Goal: Task Accomplishment & Management: Complete application form

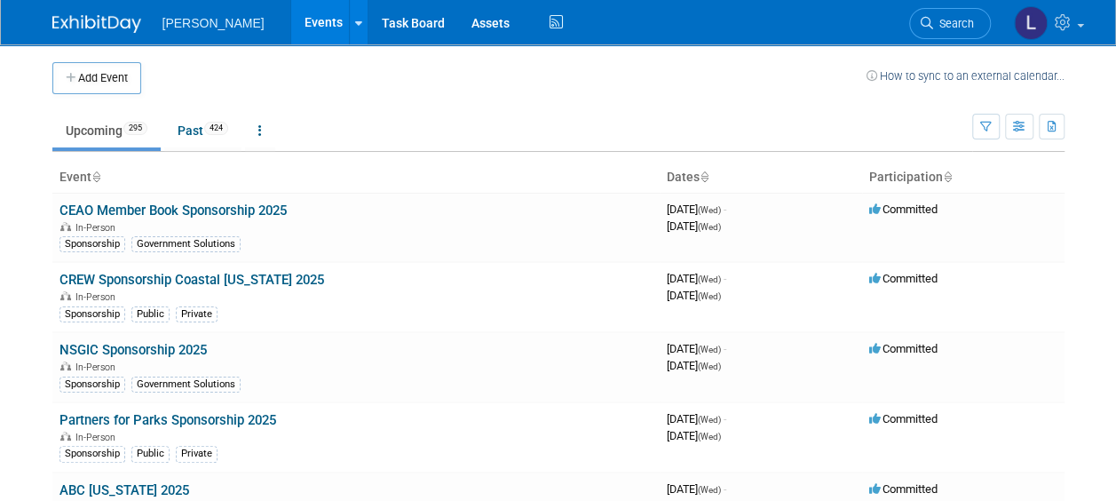
click at [385, 97] on td "Upcoming 295 Past 424 All Events 719 Past and Upcoming Grouped Annually Events …" at bounding box center [512, 123] width 920 height 58
click at [126, 72] on button "Add Event" at bounding box center [96, 78] width 89 height 32
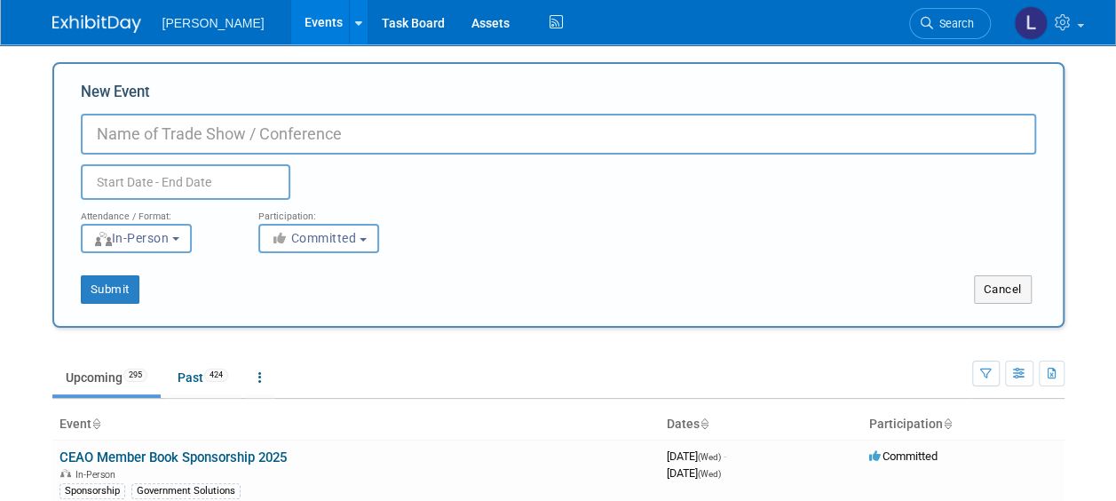
click at [191, 126] on input "New Event" at bounding box center [559, 134] width 956 height 41
type input "IECA Southeast Chapter [DATE]"
click at [183, 174] on input "text" at bounding box center [186, 182] width 210 height 36
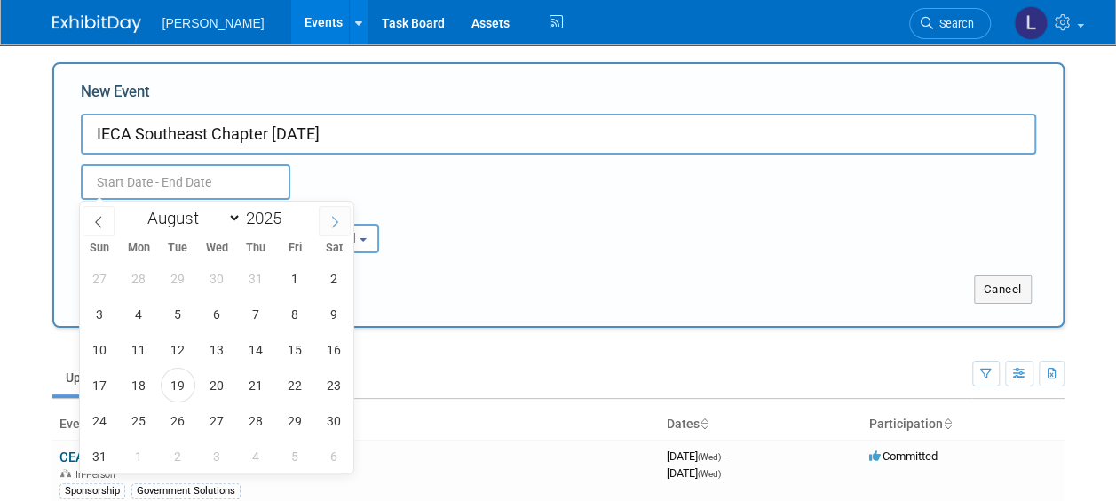
click at [319, 212] on span at bounding box center [335, 221] width 32 height 30
click at [328, 221] on span at bounding box center [335, 221] width 32 height 30
select select "10"
click at [210, 352] on span "12" at bounding box center [217, 349] width 35 height 35
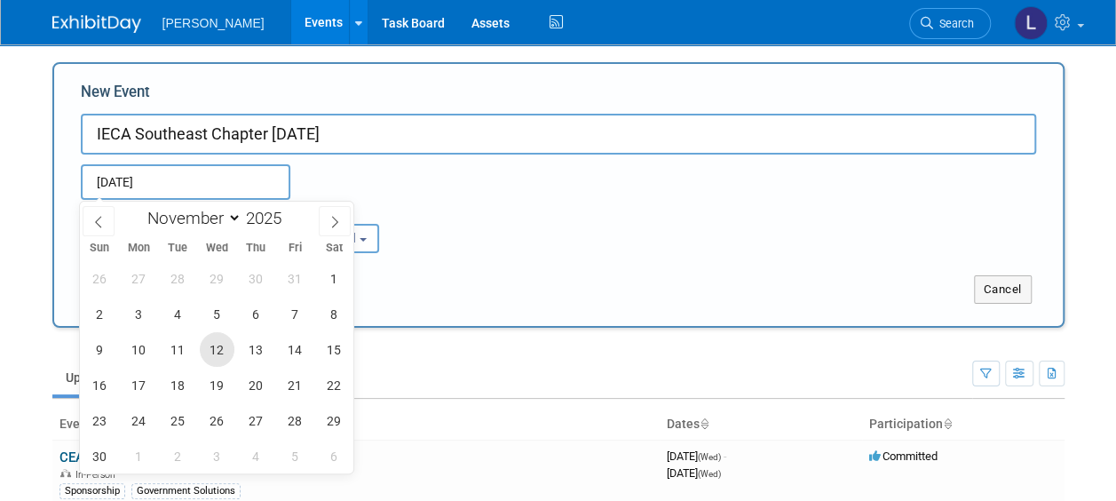
type input "Nov 12, 2025 to Nov 12, 2025"
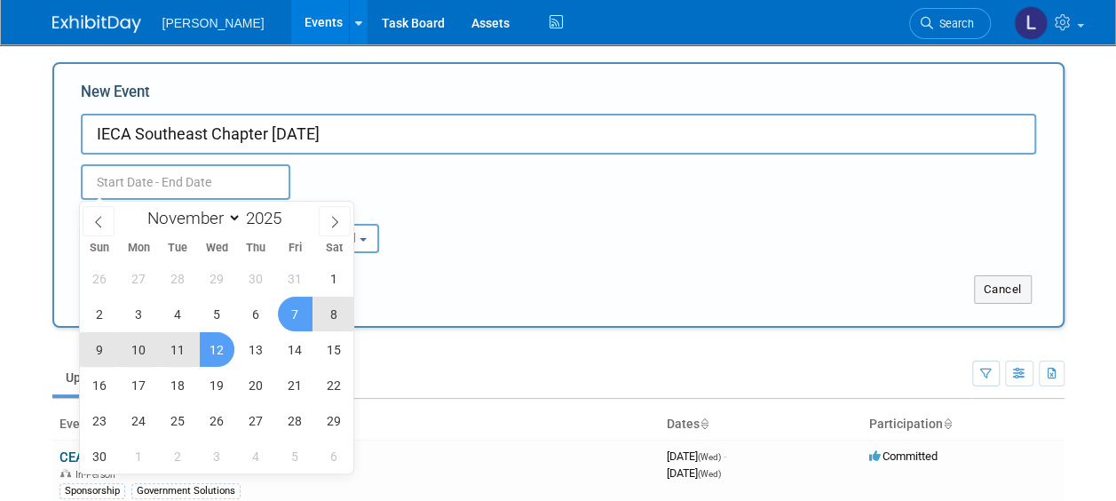
type input "Nov 12, 2025 to Nov 12, 2025"
click at [492, 190] on div "Nov 12, 2025 to Nov 12, 2025 Duplicate Event Warning" at bounding box center [558, 177] width 982 height 45
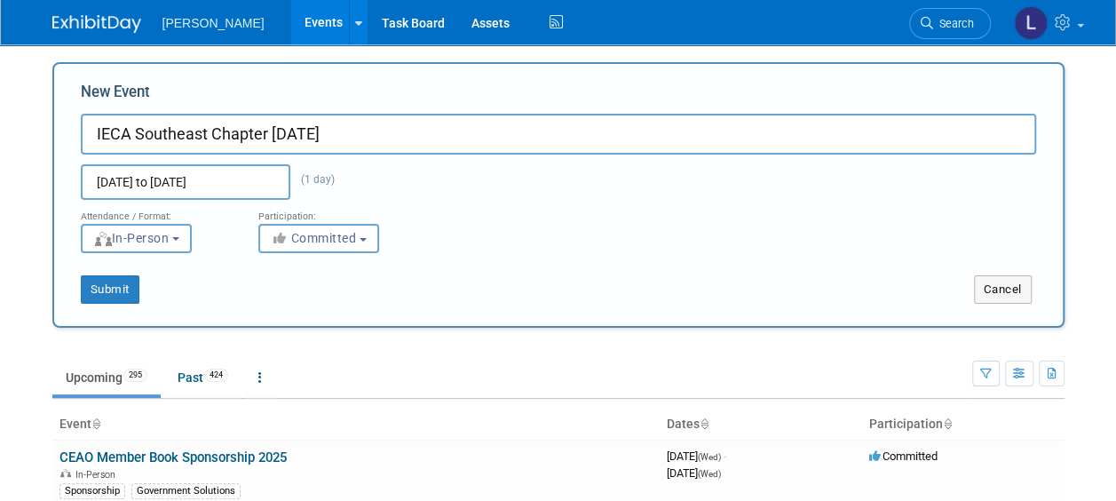
click at [492, 190] on div "Nov 12, 2025 to Nov 12, 2025 (1 day) Duplicate Event Warning" at bounding box center [558, 177] width 982 height 45
click at [118, 284] on button "Submit" at bounding box center [110, 289] width 59 height 28
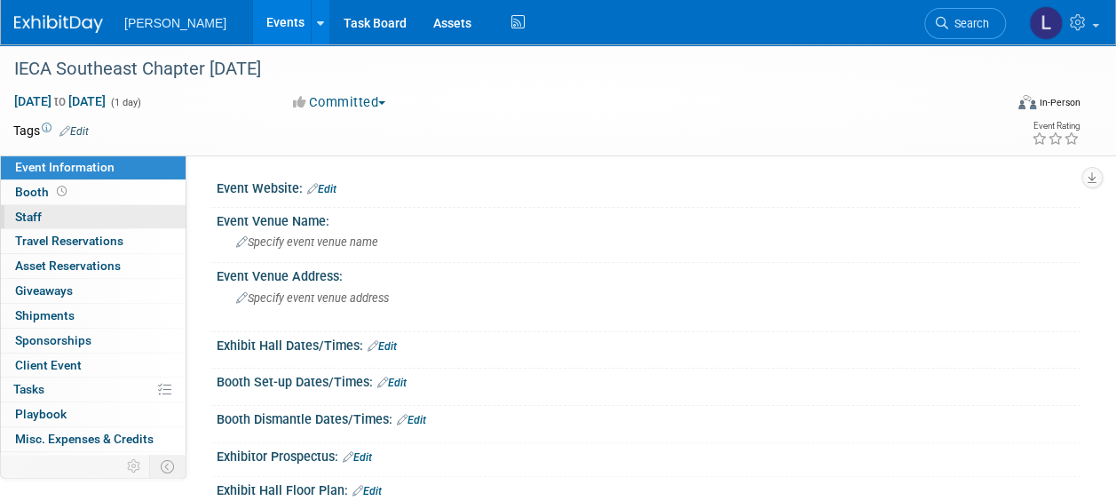
click at [105, 222] on link "0 Staff 0" at bounding box center [93, 217] width 185 height 24
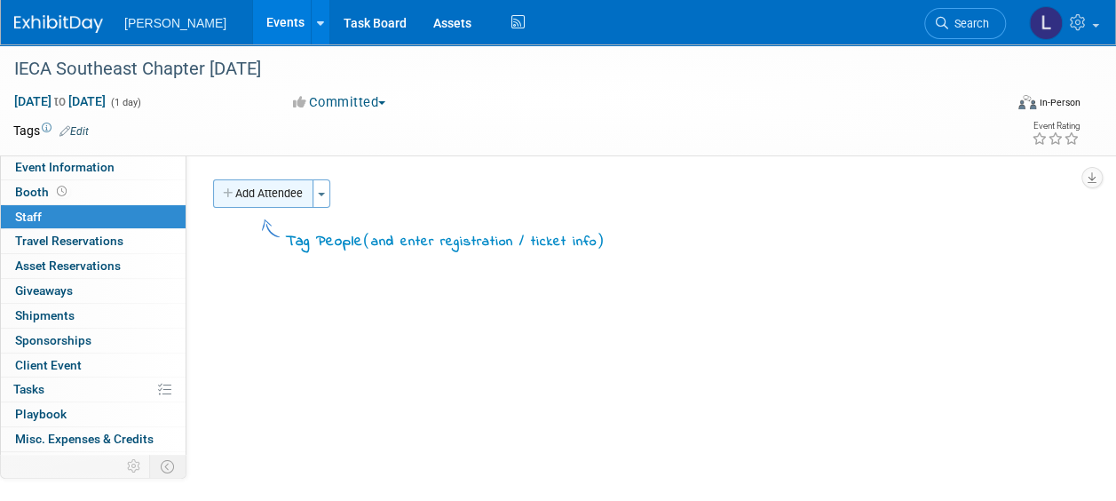
click at [227, 188] on icon "button" at bounding box center [229, 194] width 12 height 12
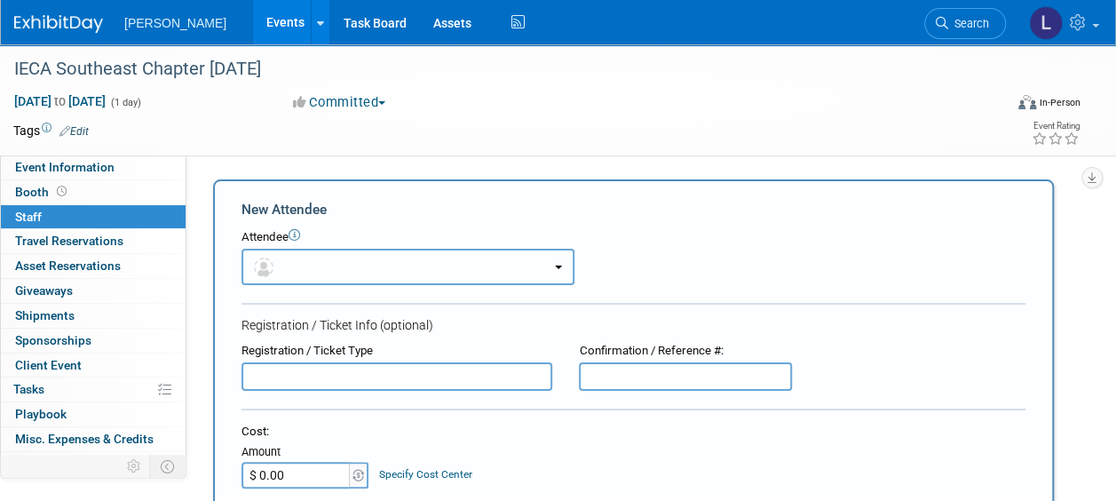
click at [351, 258] on button "button" at bounding box center [408, 267] width 333 height 36
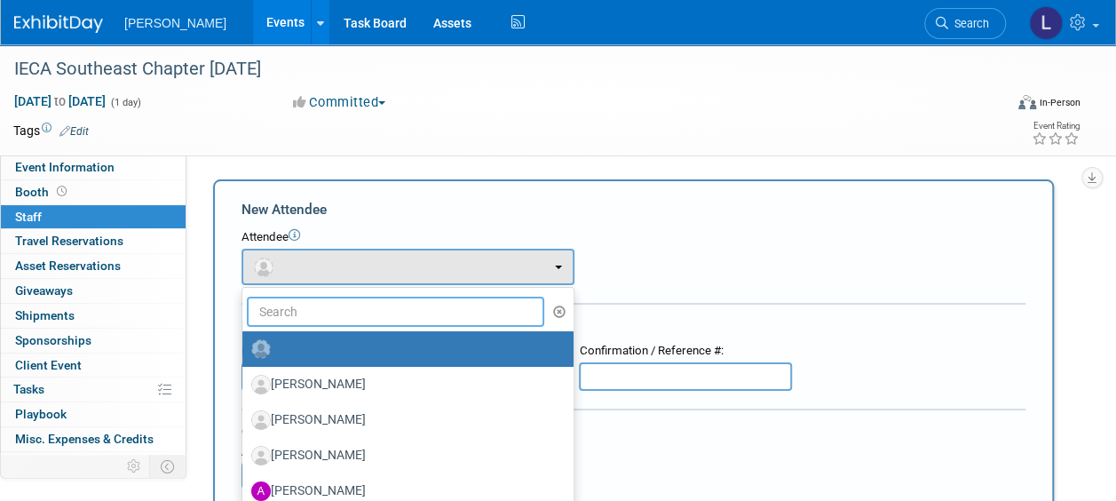
click at [345, 304] on input "text" at bounding box center [396, 312] width 298 height 30
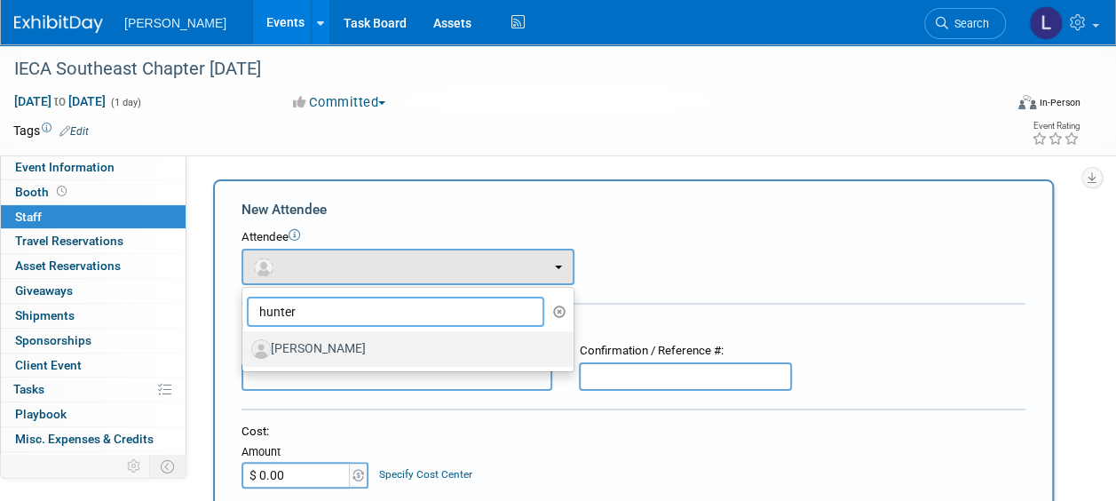
type input "hunter"
click at [327, 355] on label "Julianna Hunter" at bounding box center [403, 349] width 305 height 28
click at [245, 353] on input "Julianna Hunter" at bounding box center [240, 347] width 12 height 12
select select "a17b04f6-ab97-4384-b11a-de59dbac870c"
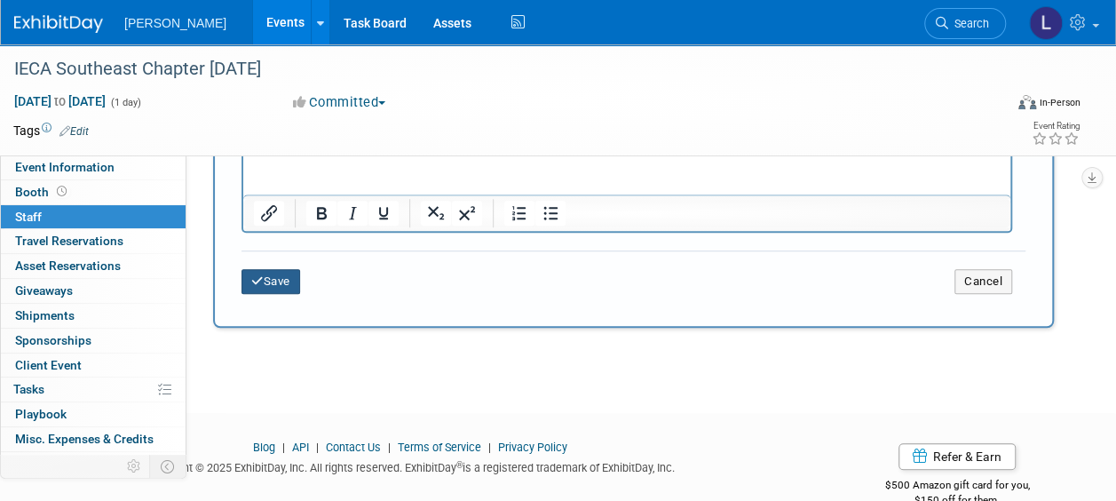
click at [258, 283] on icon "submit" at bounding box center [257, 281] width 12 height 12
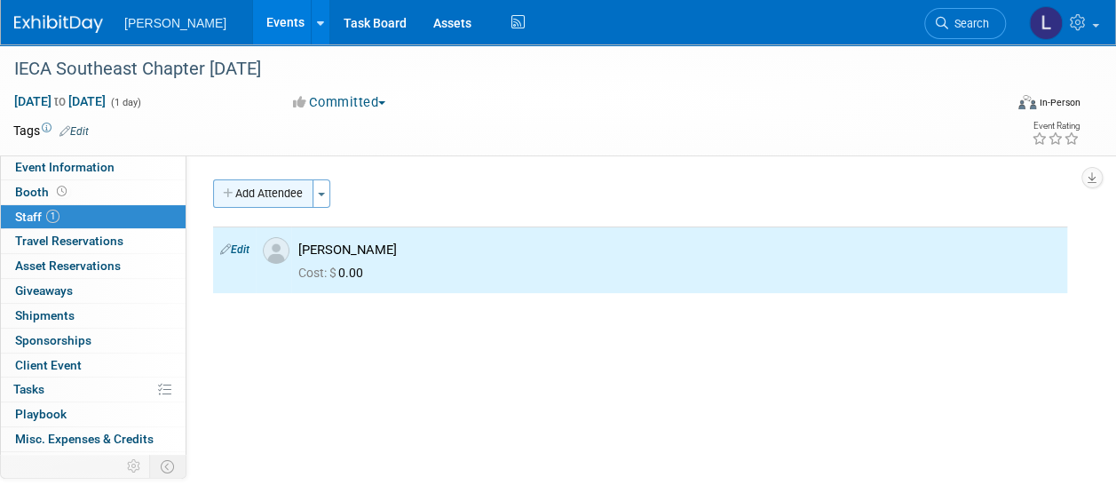
click at [268, 194] on button "Add Attendee" at bounding box center [263, 193] width 100 height 28
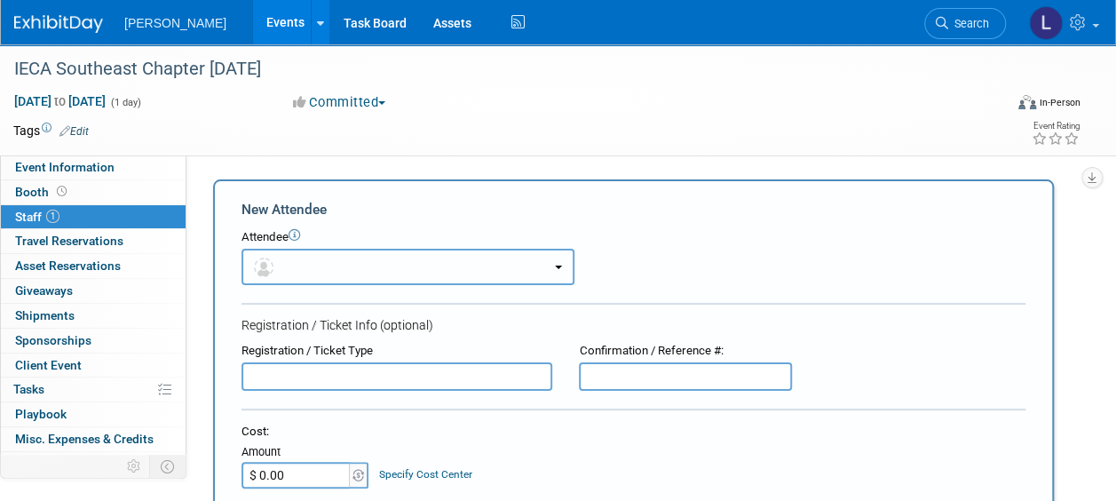
click at [309, 263] on button "button" at bounding box center [408, 267] width 333 height 36
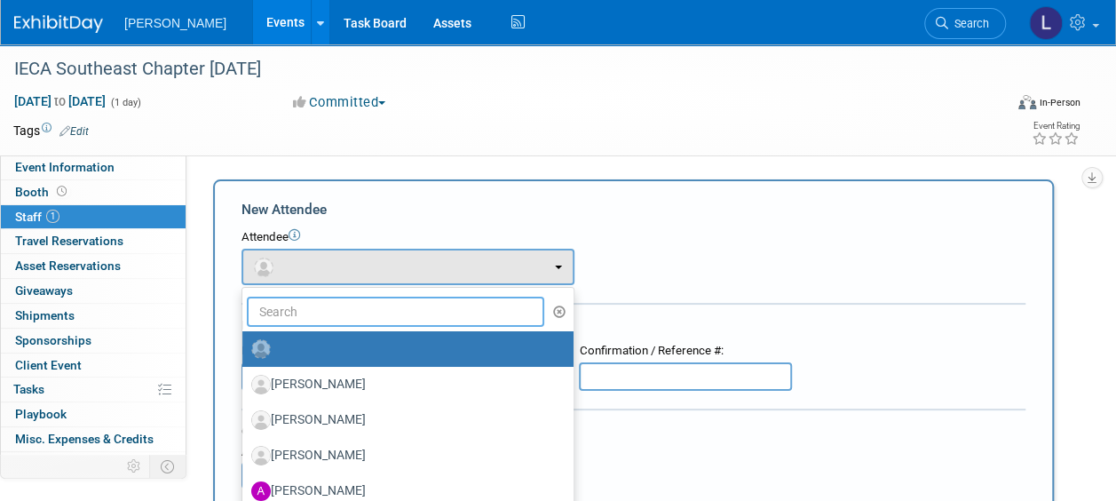
click at [312, 300] on input "text" at bounding box center [396, 312] width 298 height 30
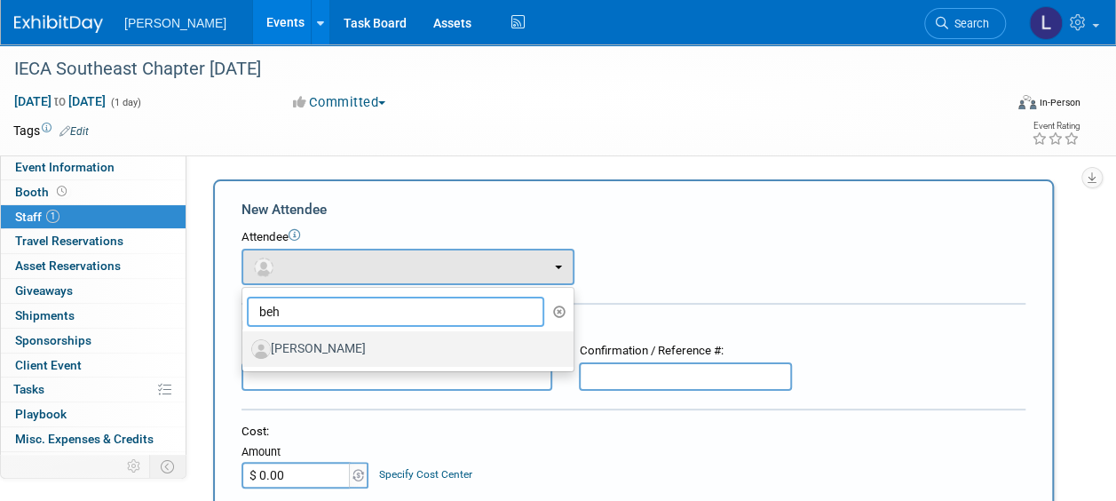
type input "beh"
click at [314, 342] on label "[PERSON_NAME]" at bounding box center [403, 349] width 305 height 28
click at [245, 342] on input "[PERSON_NAME]" at bounding box center [240, 347] width 12 height 12
select select "96d6cfc0-9881-4279-95a6-792d0654f997"
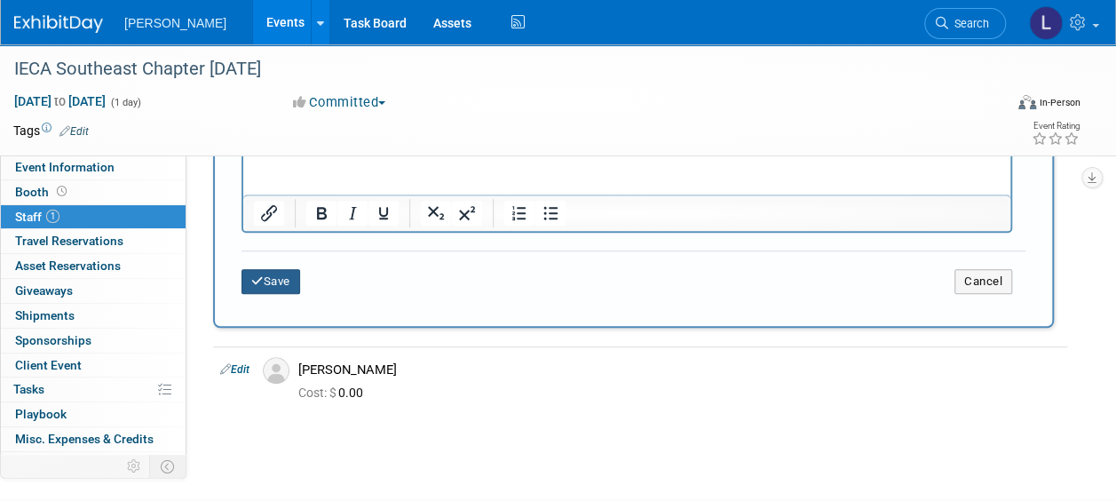
click at [282, 277] on button "Save" at bounding box center [271, 281] width 59 height 25
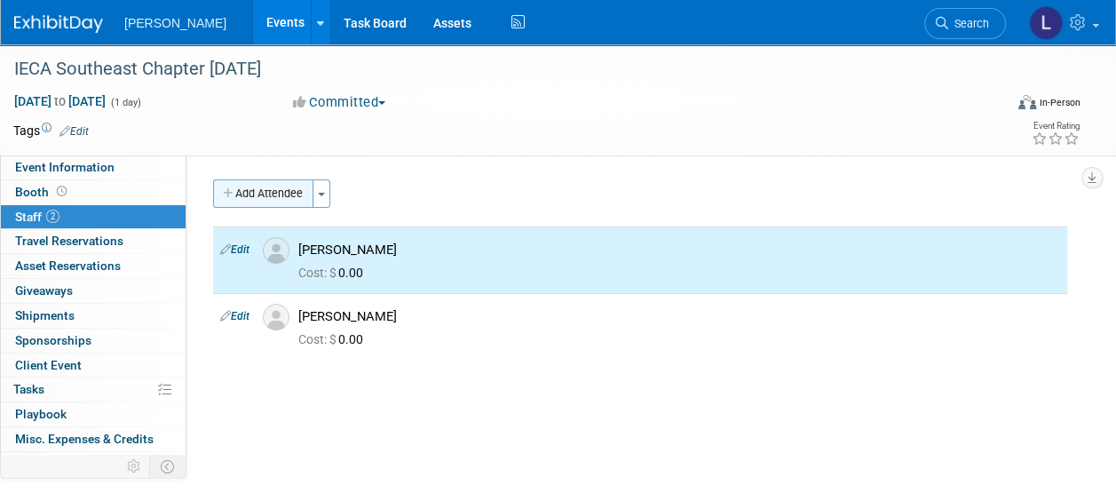
click at [290, 192] on button "Add Attendee" at bounding box center [263, 193] width 100 height 28
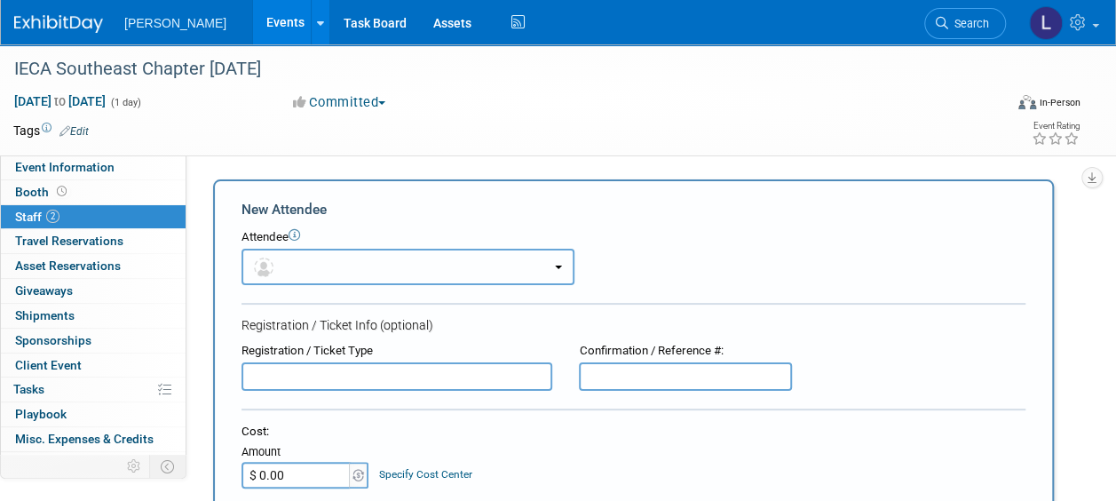
click at [319, 266] on button "button" at bounding box center [408, 267] width 333 height 36
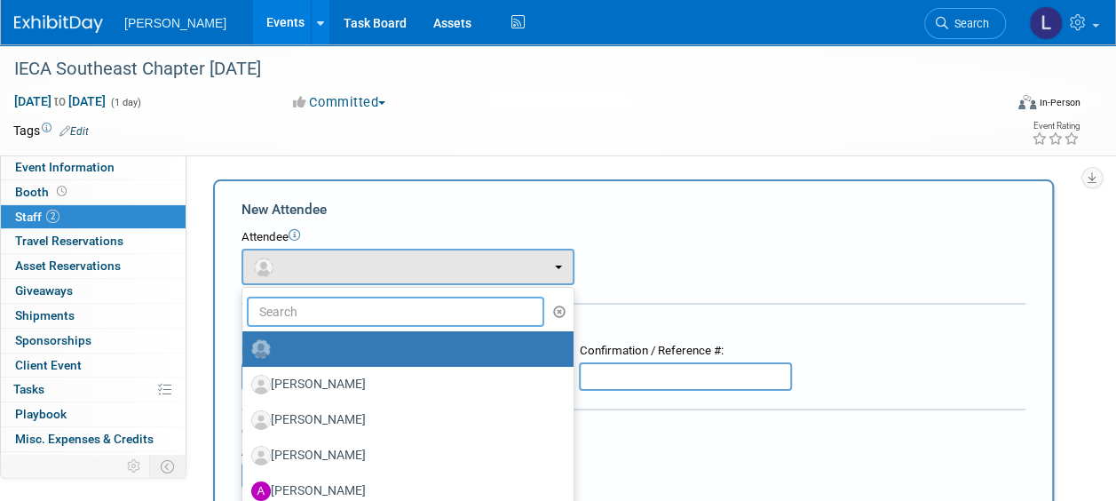
click at [313, 302] on input "text" at bounding box center [396, 312] width 298 height 30
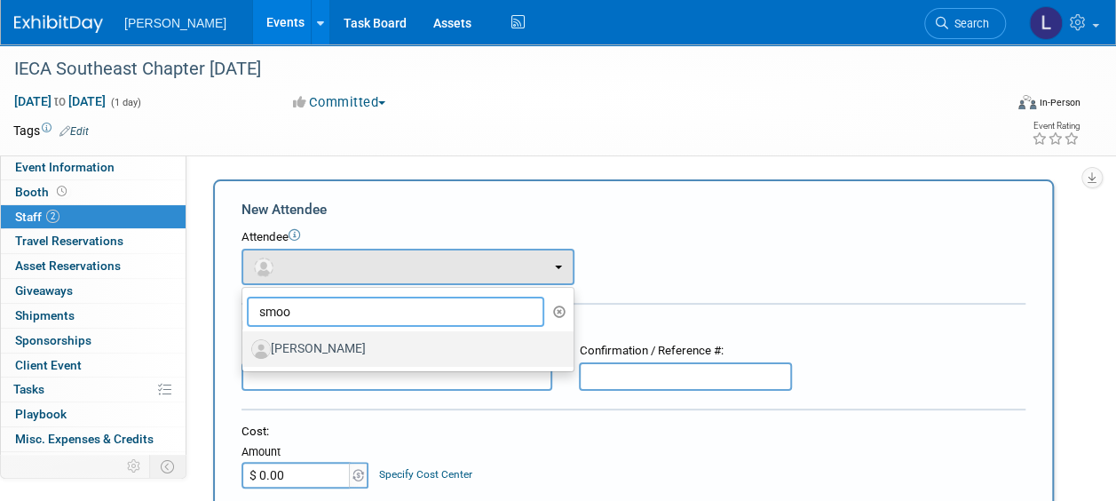
type input "smoo"
click at [305, 355] on label "[PERSON_NAME]" at bounding box center [403, 349] width 305 height 28
click at [245, 353] on input "[PERSON_NAME]" at bounding box center [240, 347] width 12 height 12
select select "2ad5a27e-da9d-4e0d-90e8-e69e86f4545f"
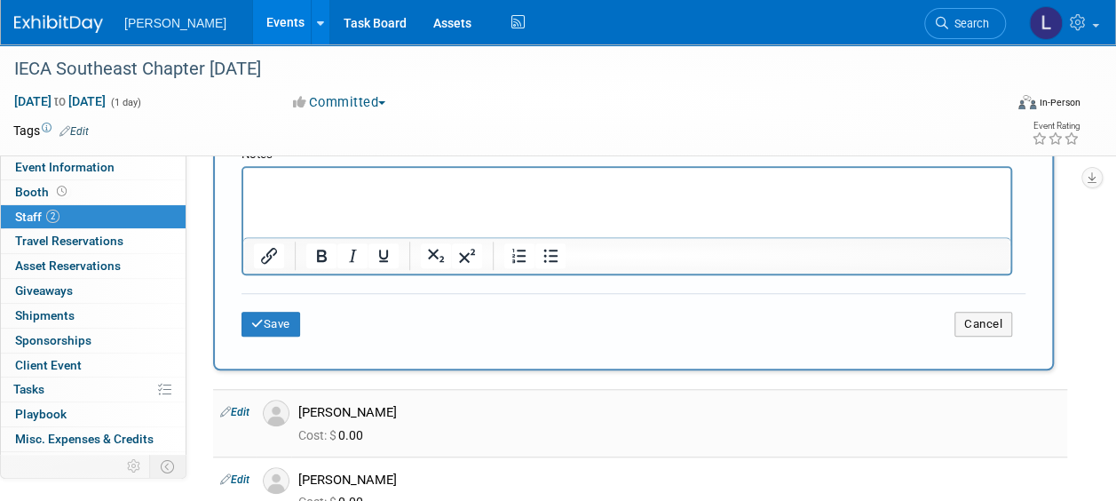
scroll to position [710, 0]
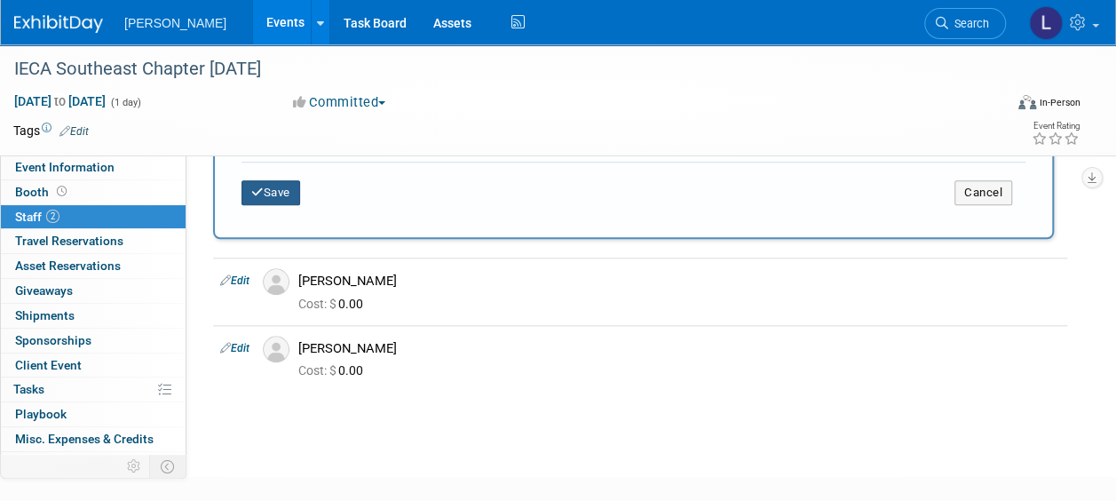
click at [274, 194] on button "Save" at bounding box center [271, 192] width 59 height 25
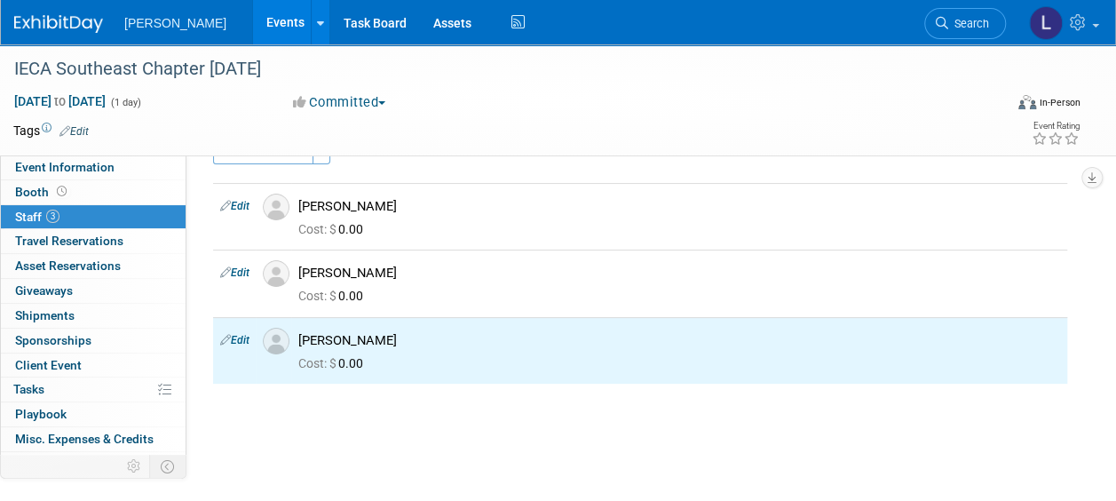
scroll to position [0, 0]
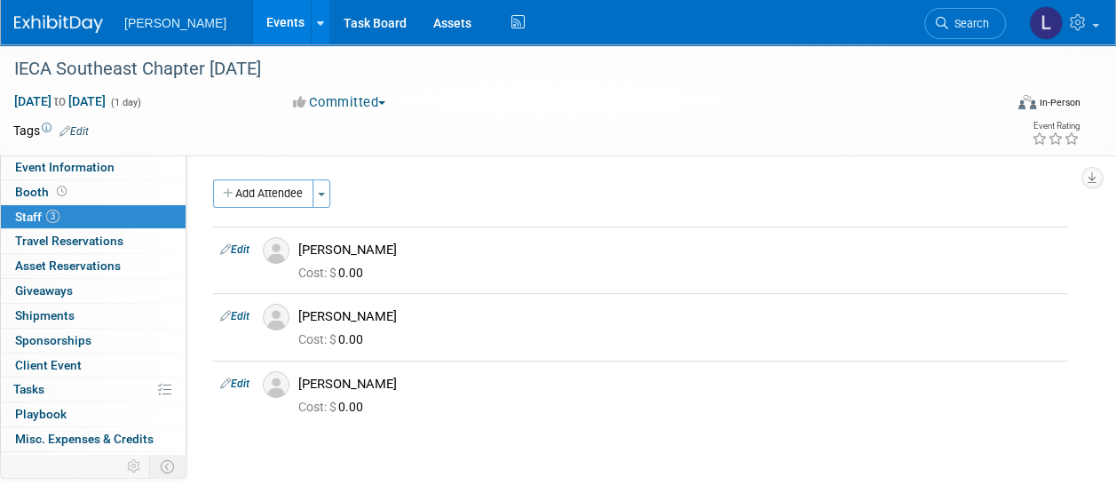
click at [256, 202] on button "Add Attendee" at bounding box center [263, 193] width 100 height 28
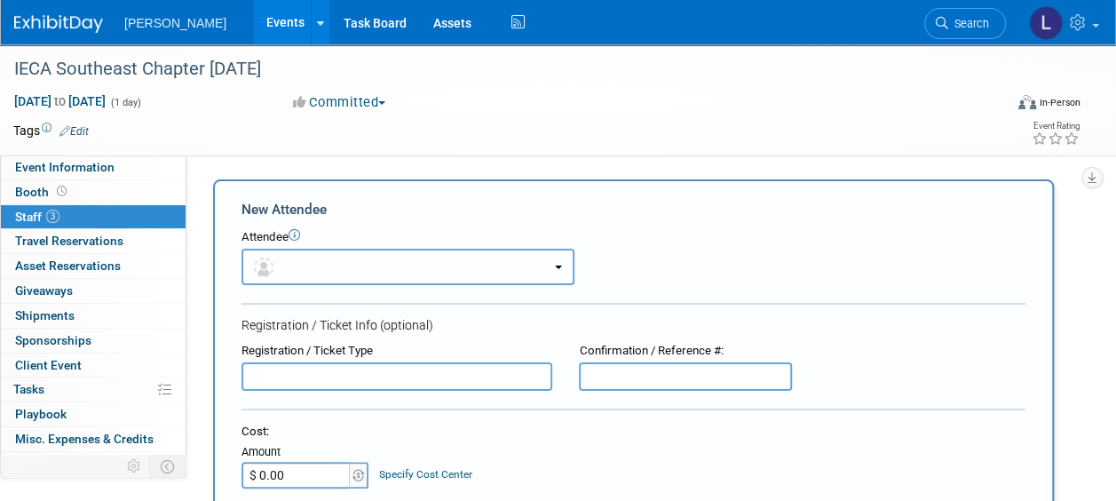
click at [307, 272] on button "button" at bounding box center [408, 267] width 333 height 36
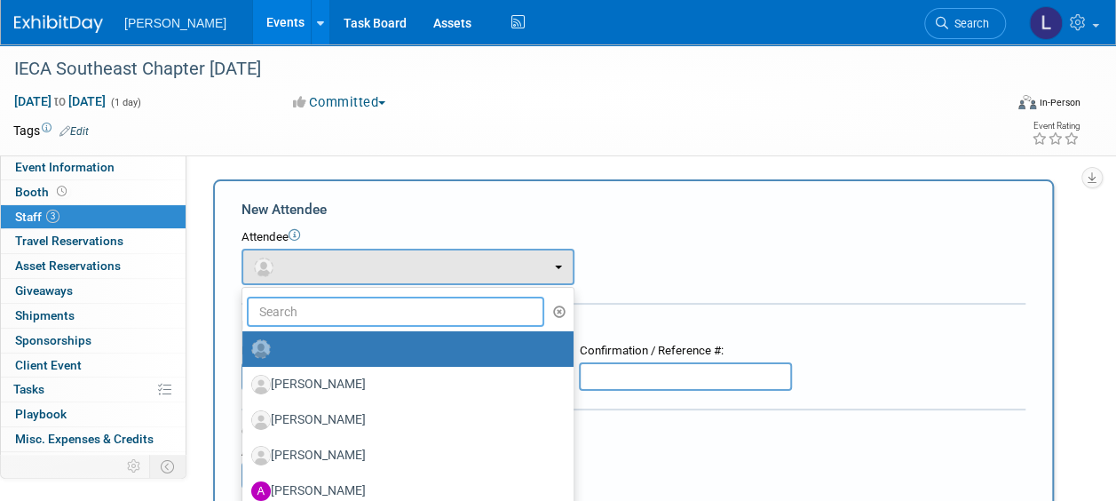
click at [325, 324] on input "text" at bounding box center [396, 312] width 298 height 30
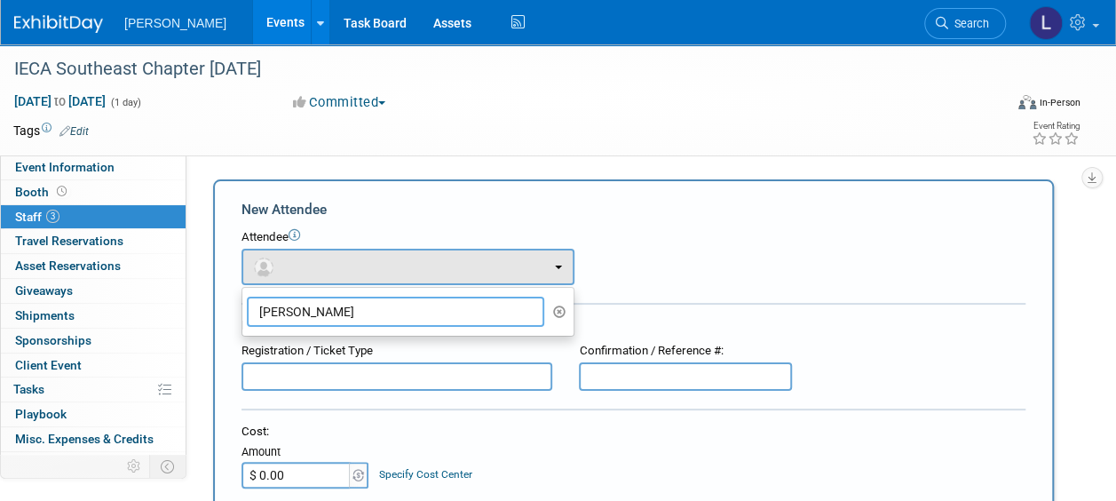
type input "atkin"
click at [753, 270] on div "Attendee <img src="https://www.exhibitday.com/Images/Unassigned-User-Icon.png" …" at bounding box center [634, 257] width 784 height 56
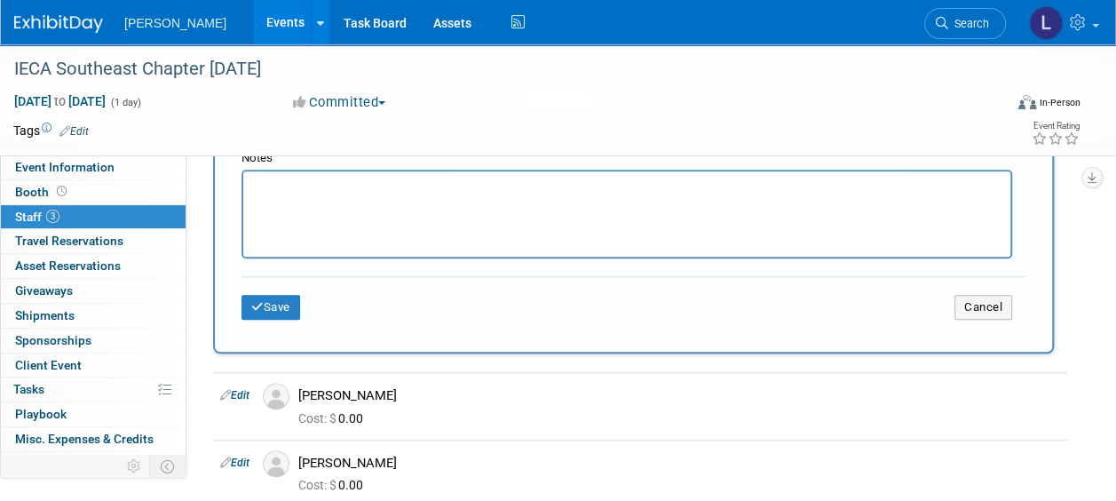
scroll to position [533, 0]
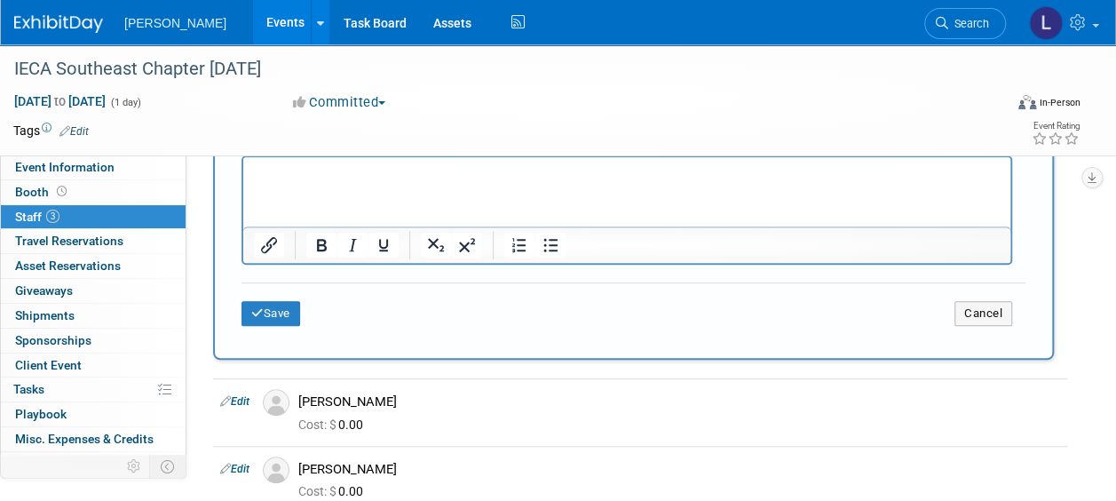
click at [403, 182] on html at bounding box center [626, 169] width 767 height 25
click at [390, 182] on html at bounding box center [626, 169] width 767 height 25
click at [273, 309] on button "Save" at bounding box center [271, 313] width 59 height 25
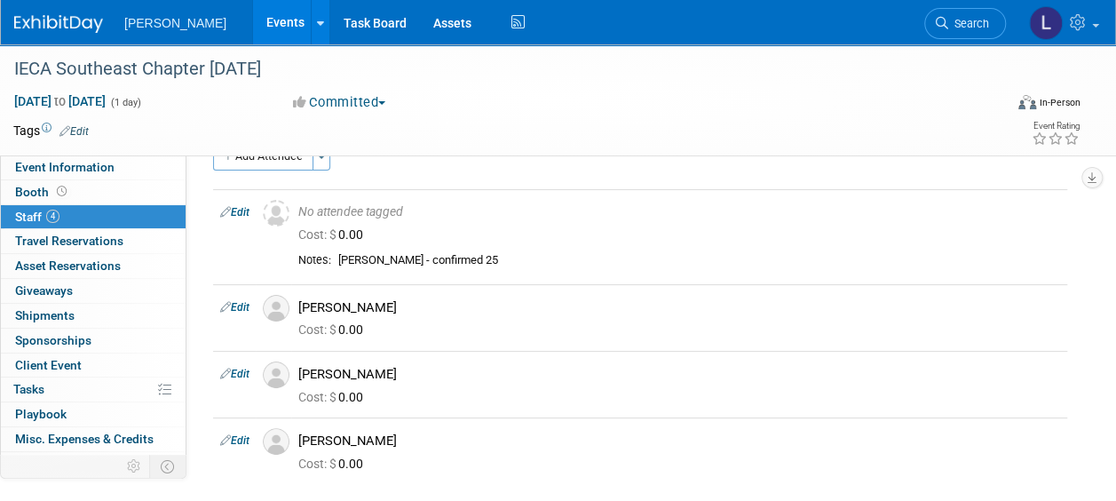
scroll to position [0, 0]
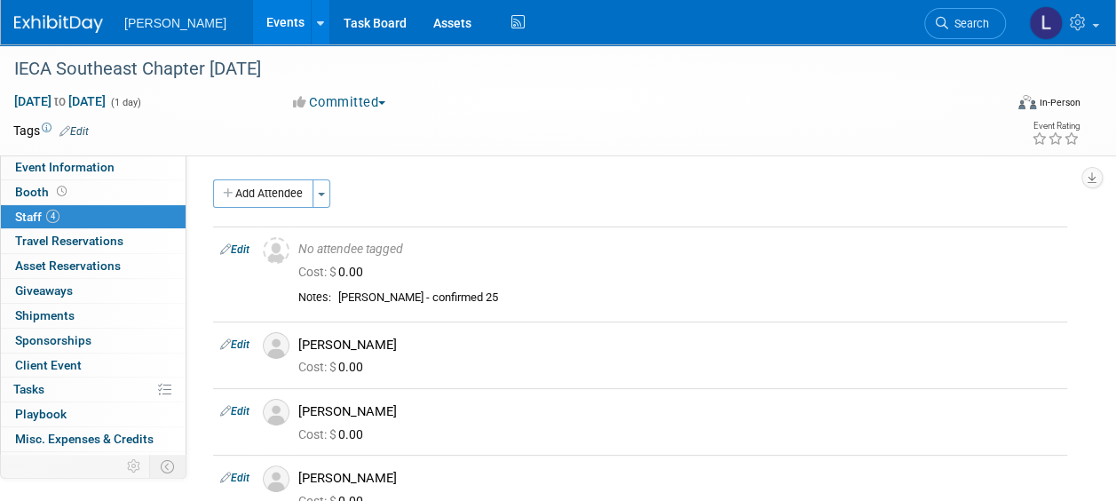
drag, startPoint x: 250, startPoint y: 192, endPoint x: 298, endPoint y: 258, distance: 81.9
click at [250, 192] on button "Add Attendee" at bounding box center [263, 193] width 100 height 28
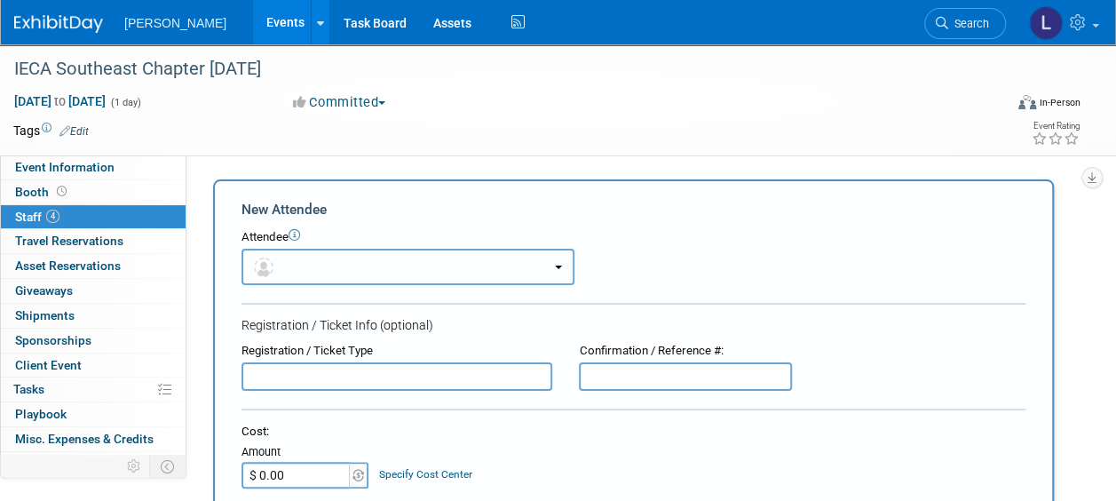
click at [343, 258] on button "button" at bounding box center [408, 267] width 333 height 36
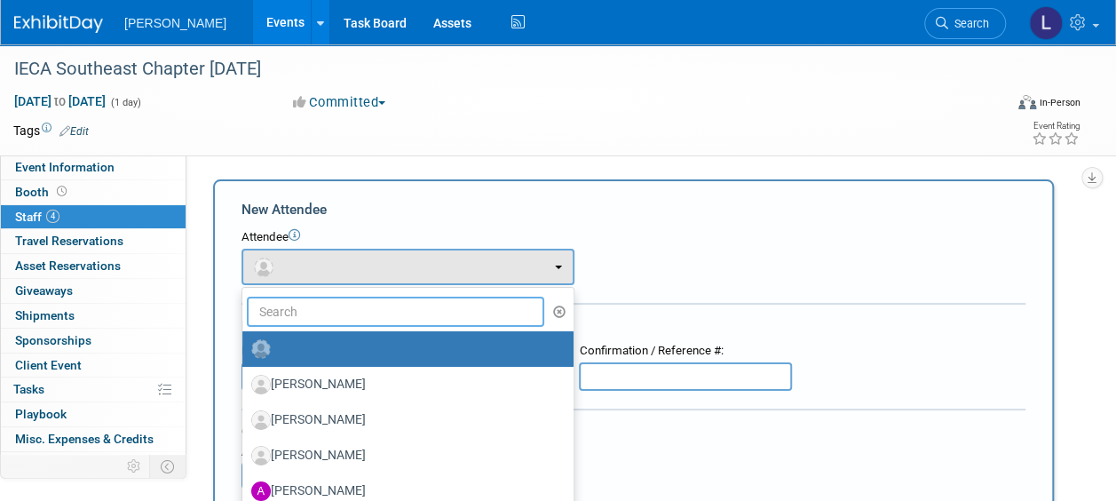
click at [341, 312] on input "text" at bounding box center [396, 312] width 298 height 30
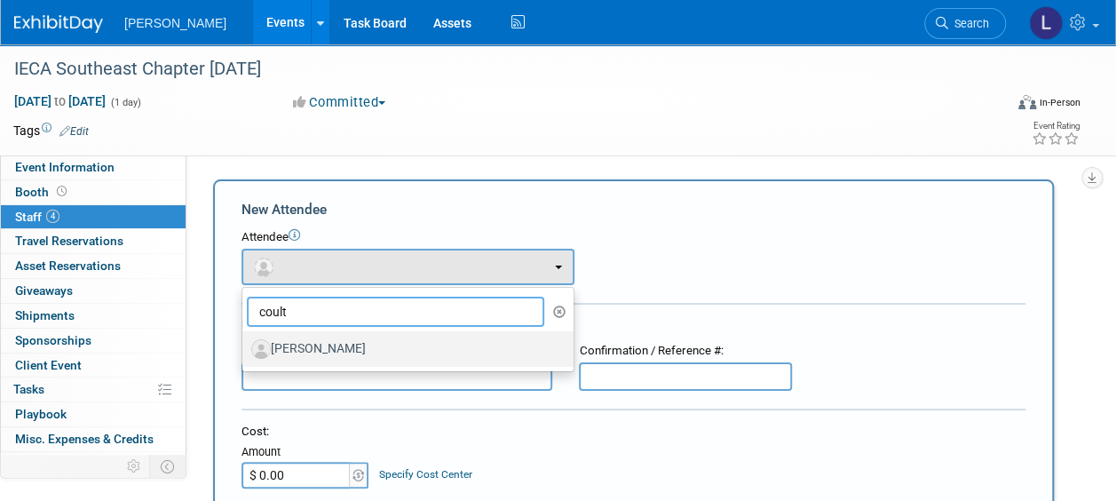
type input "coult"
click at [343, 342] on label "[PERSON_NAME]" at bounding box center [403, 349] width 305 height 28
click at [245, 342] on input "[PERSON_NAME]" at bounding box center [240, 347] width 12 height 12
select select "68f5de79-13f0-4aad-90bd-4fc5a8c6a126"
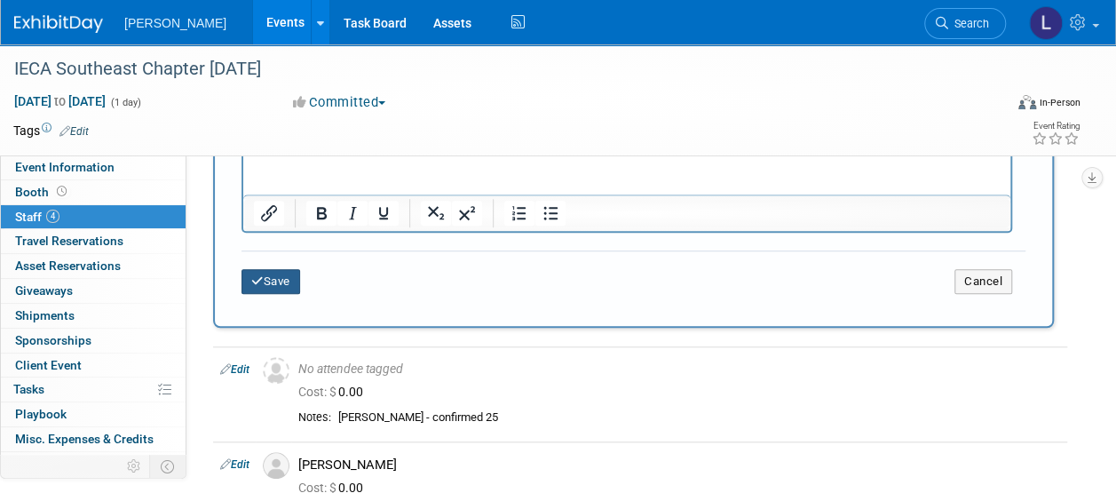
click at [270, 284] on button "Save" at bounding box center [271, 281] width 59 height 25
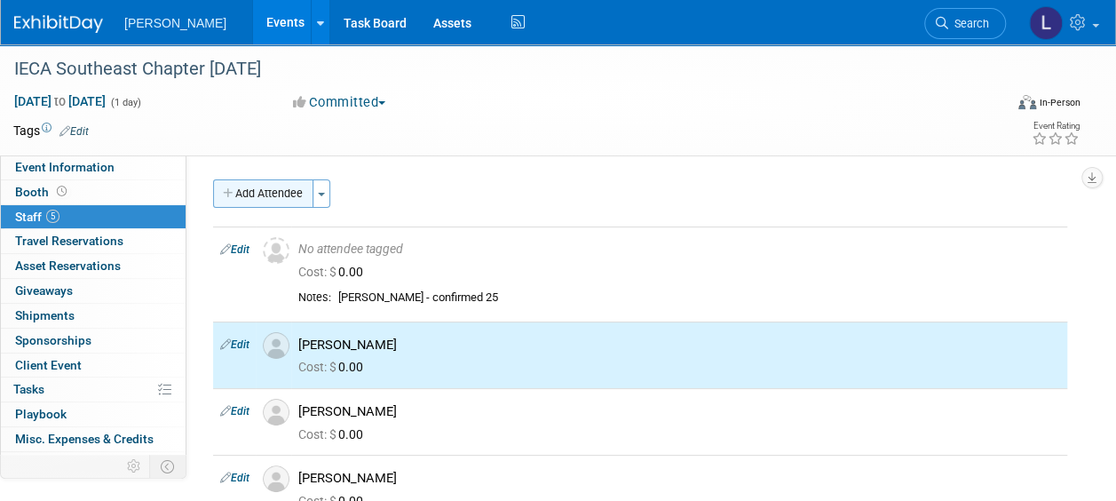
click at [240, 188] on button "Add Attendee" at bounding box center [263, 193] width 100 height 28
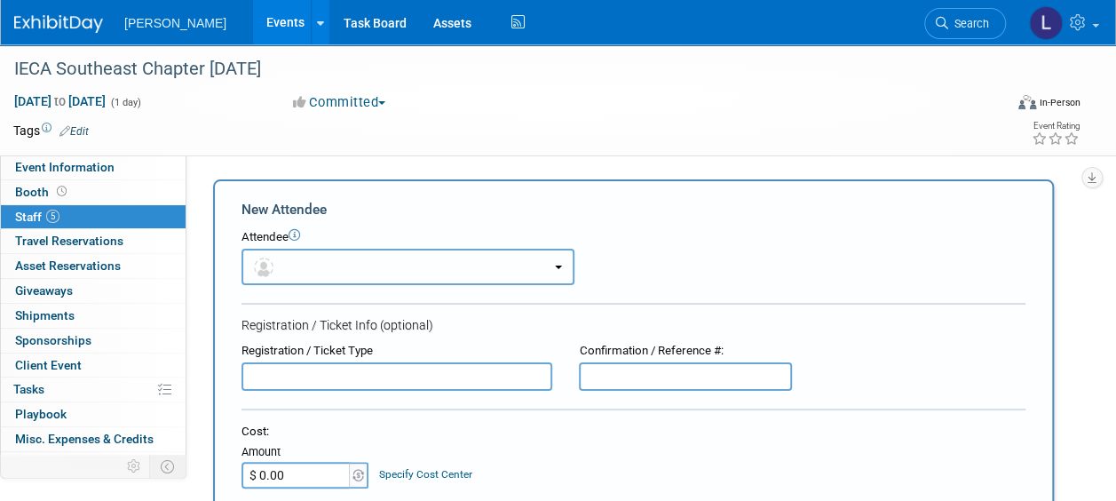
click at [369, 259] on button "button" at bounding box center [408, 267] width 333 height 36
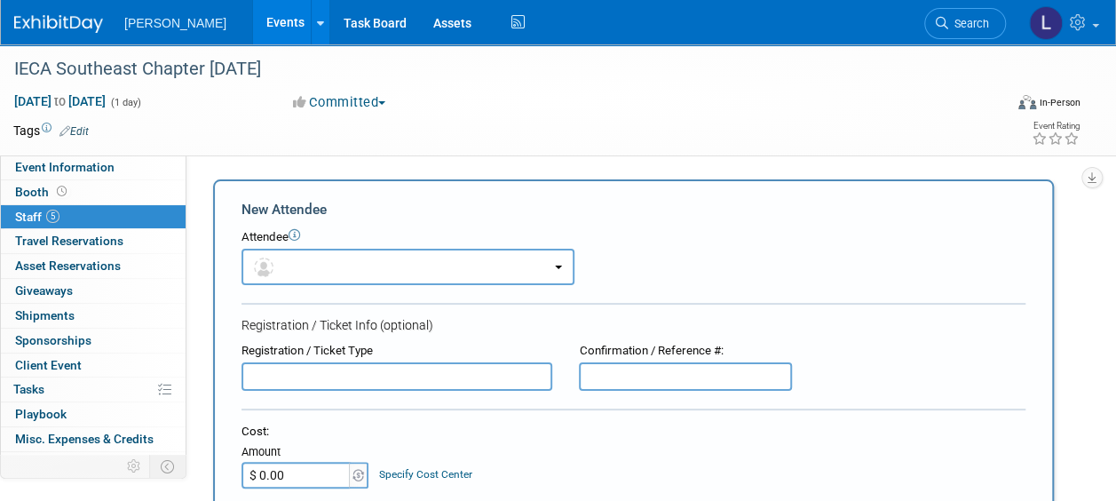
click at [345, 318] on div "Registration / Ticket Info (optional)" at bounding box center [634, 325] width 784 height 18
click at [314, 256] on button "button" at bounding box center [408, 267] width 333 height 36
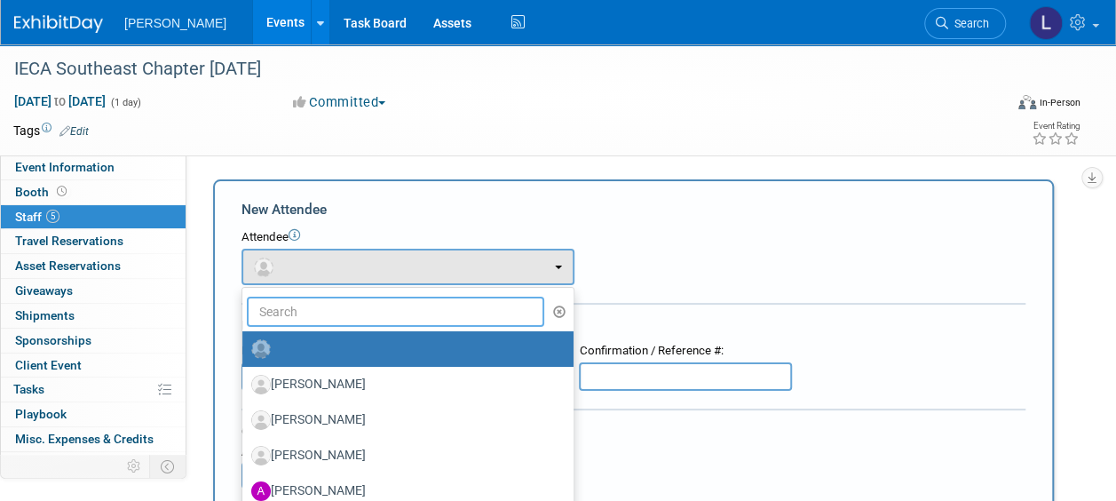
click at [320, 320] on input "text" at bounding box center [396, 312] width 298 height 30
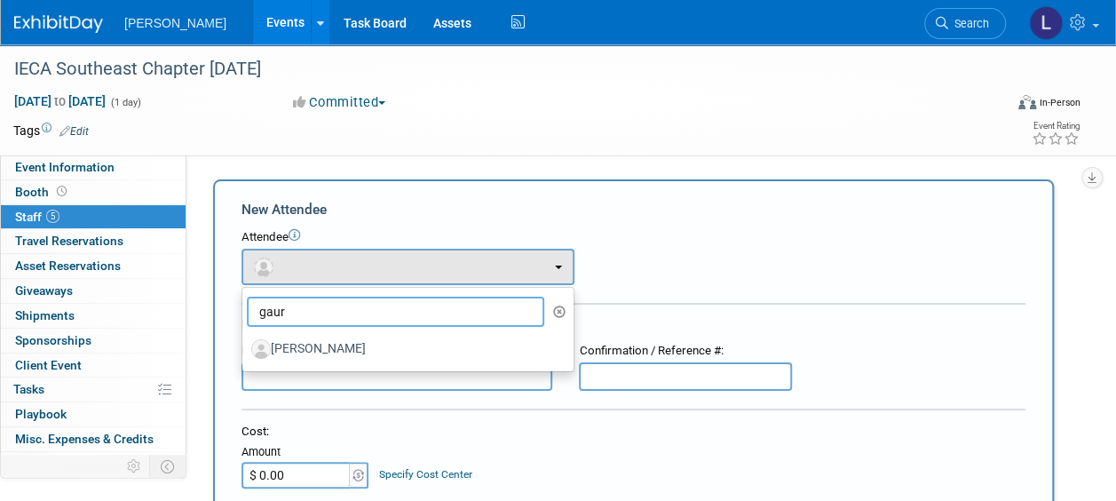
type input "gaur"
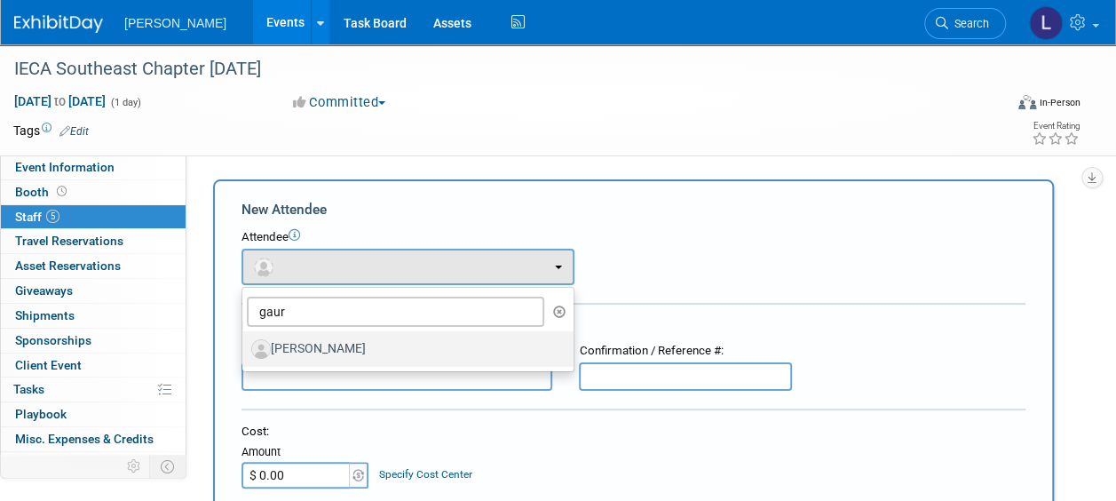
click at [320, 345] on label "[PERSON_NAME]" at bounding box center [403, 349] width 305 height 28
click at [245, 345] on input "[PERSON_NAME]" at bounding box center [240, 347] width 12 height 12
select select "ff971e88-9ffc-4714-8b11-deef2ca3613b"
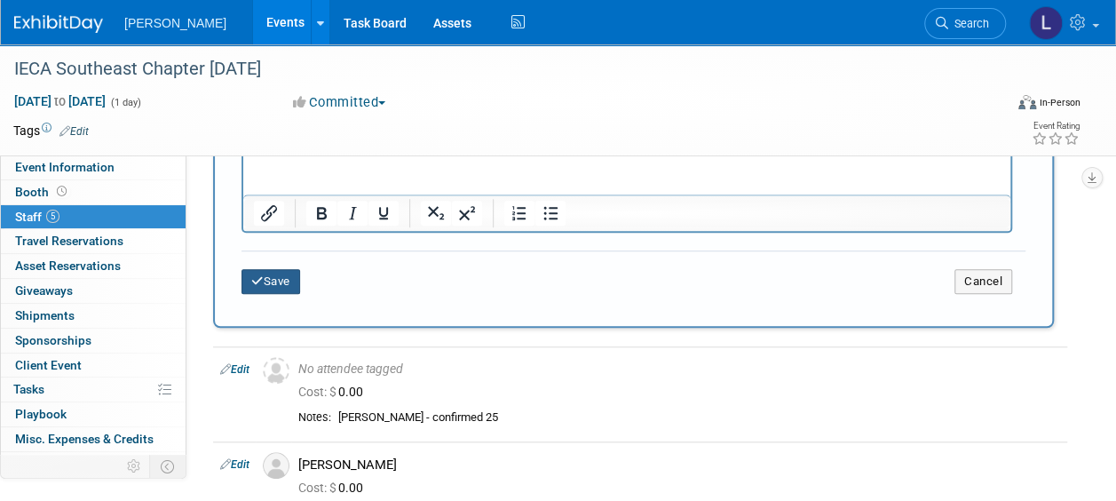
click at [296, 281] on button "Save" at bounding box center [271, 281] width 59 height 25
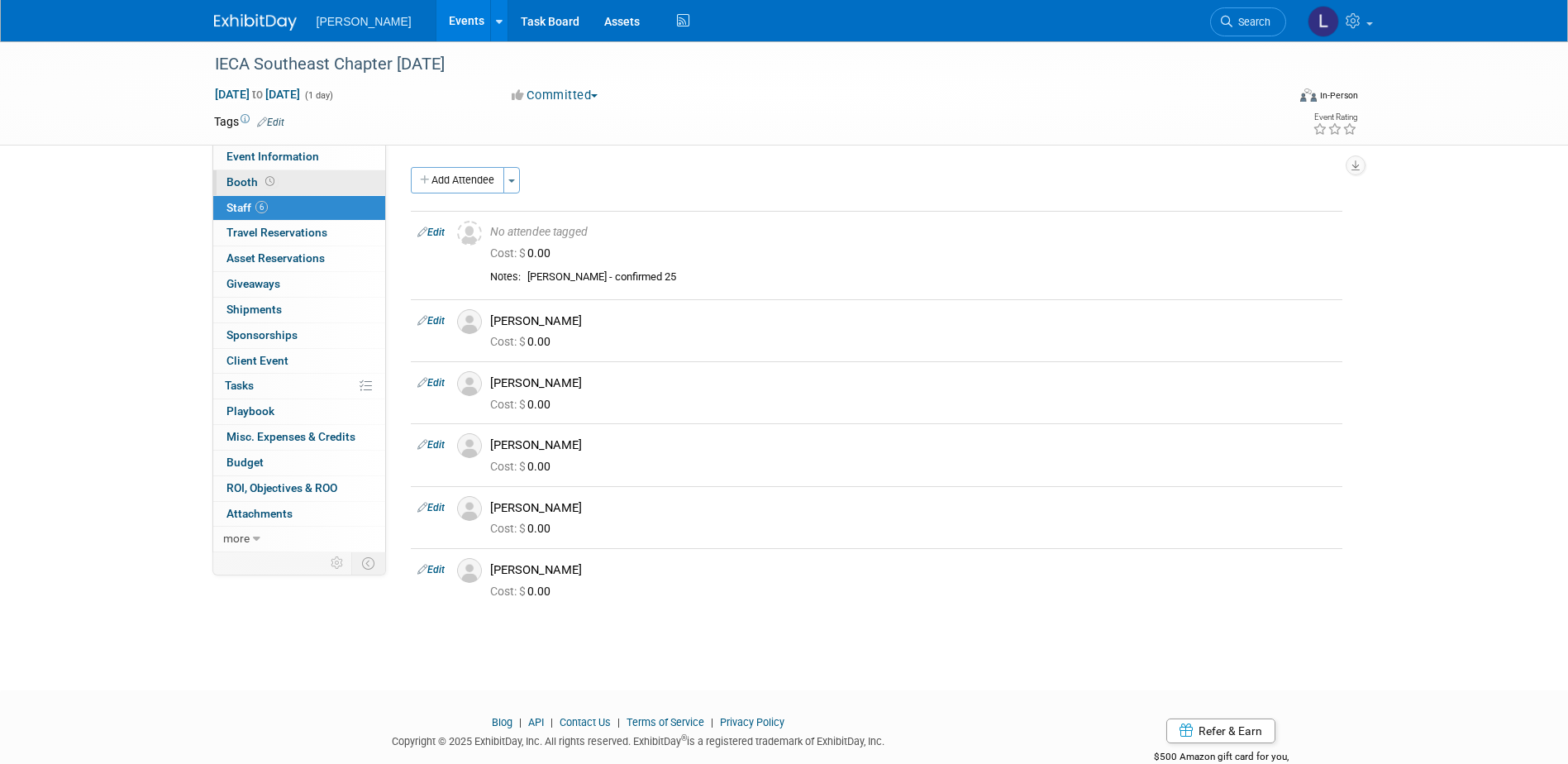
click at [282, 173] on link "Booth" at bounding box center [299, 182] width 172 height 25
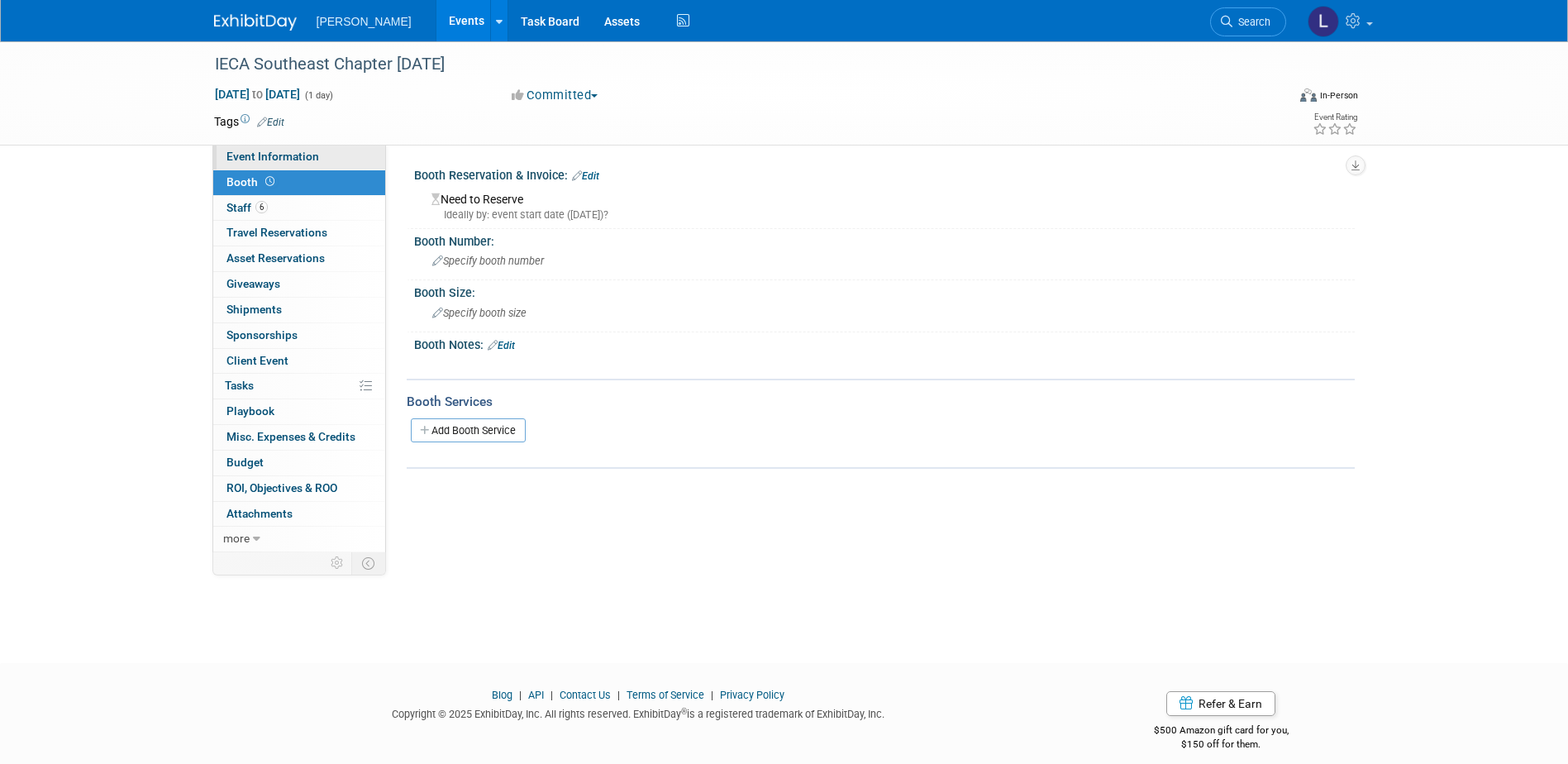
click at [282, 167] on link "Event Information" at bounding box center [299, 156] width 172 height 25
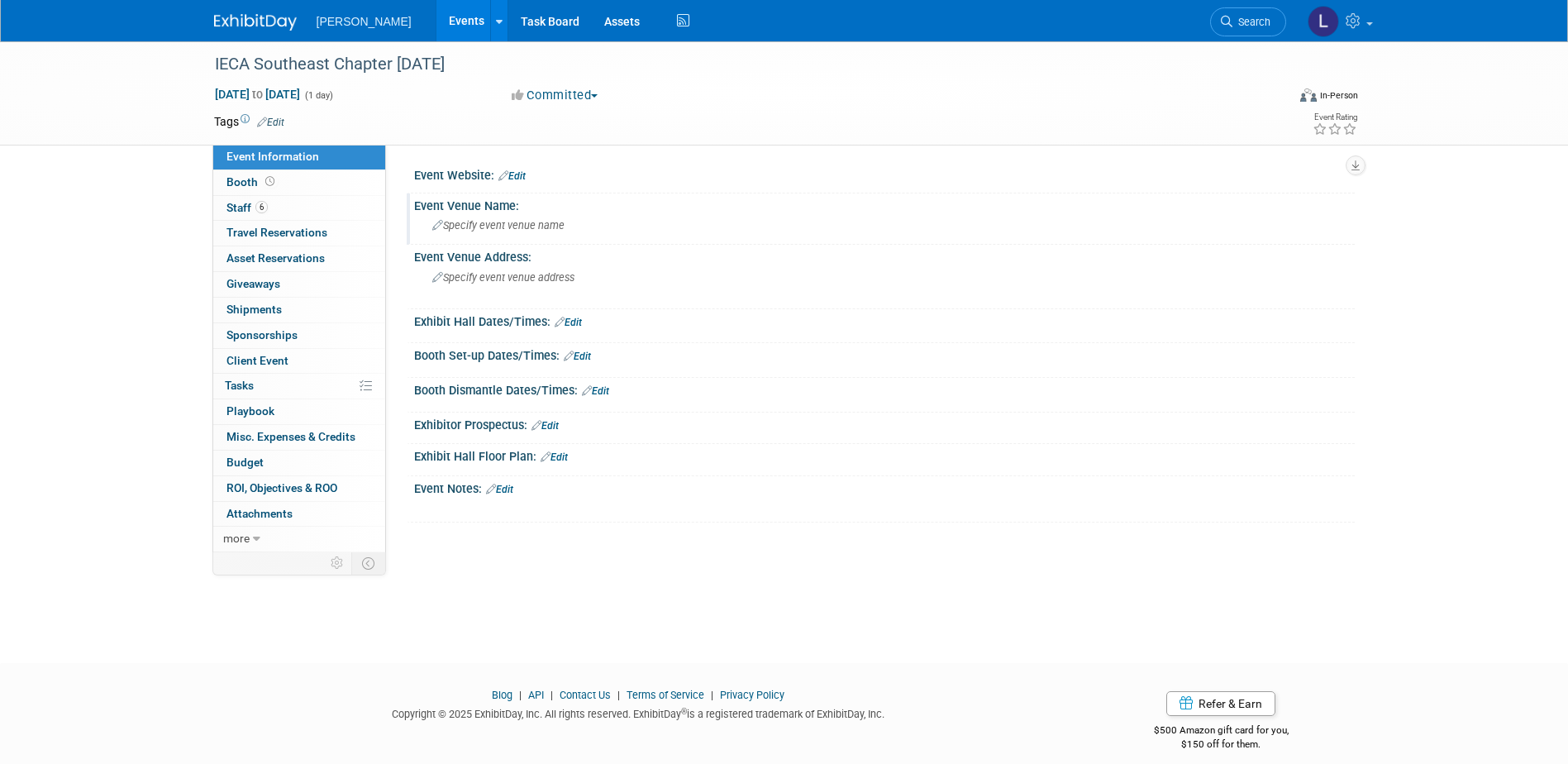
click at [489, 225] on span "Specify event venue name" at bounding box center [498, 224] width 132 height 12
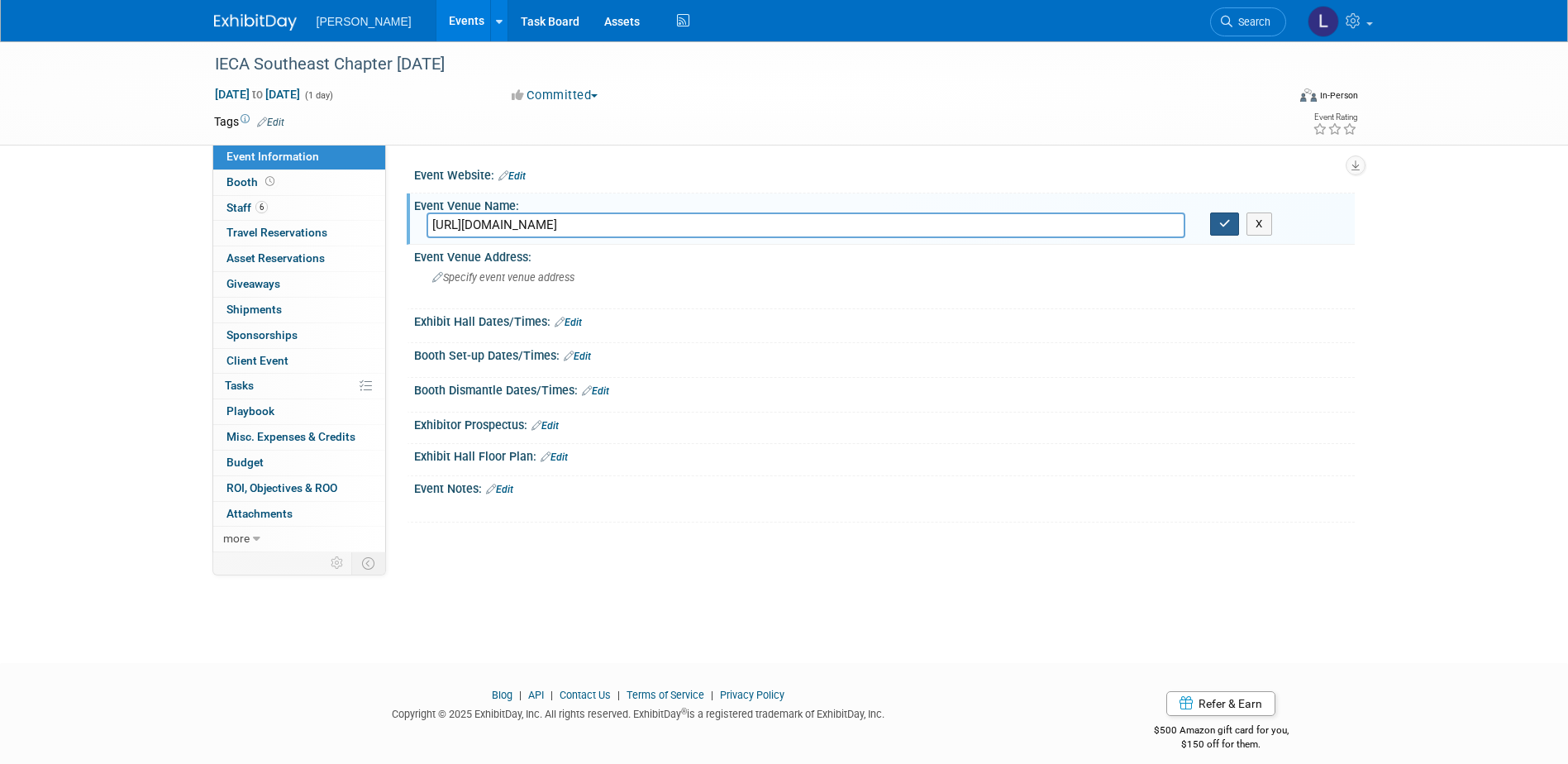
type input "https://lp.constantcontactpages.com/ev/reg/rjdwexg/lp/0d25836c-5790-4708-94c7-5…"
click at [1038, 223] on button "button" at bounding box center [1225, 223] width 30 height 23
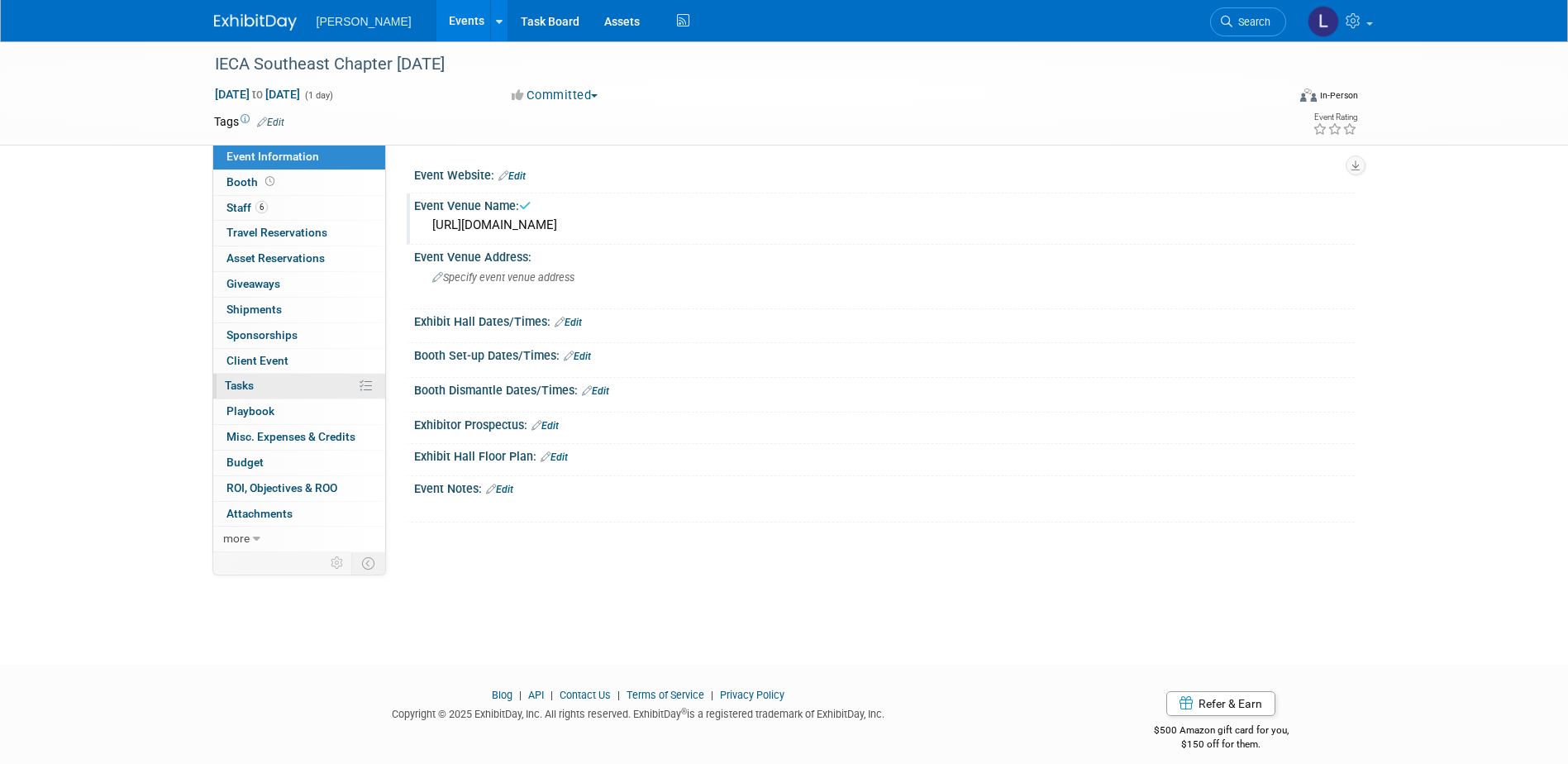
click at [268, 384] on link "0% Tasks 0%" at bounding box center [299, 385] width 172 height 25
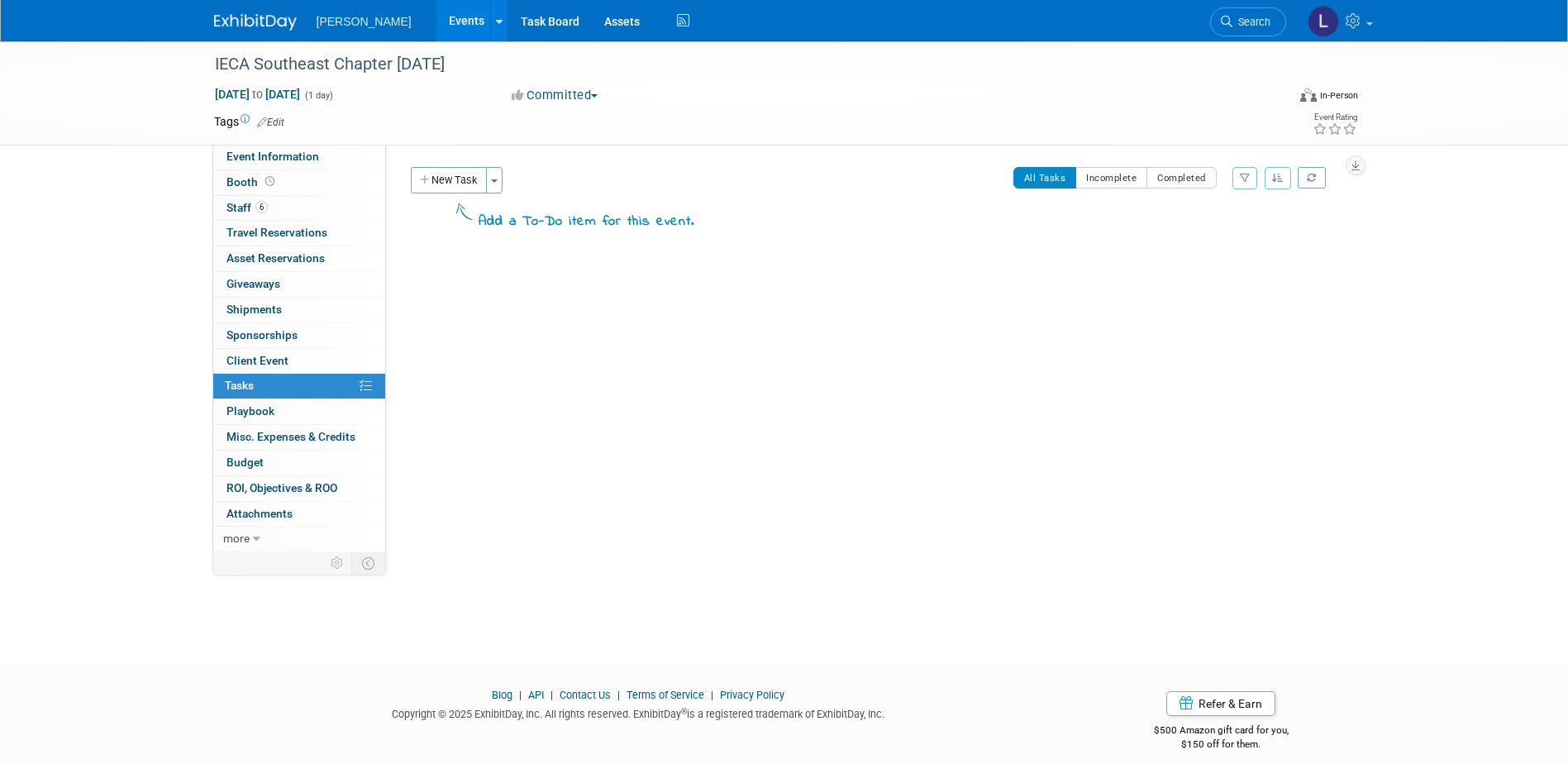
click at [451, 177] on button "New Task" at bounding box center [449, 180] width 76 height 26
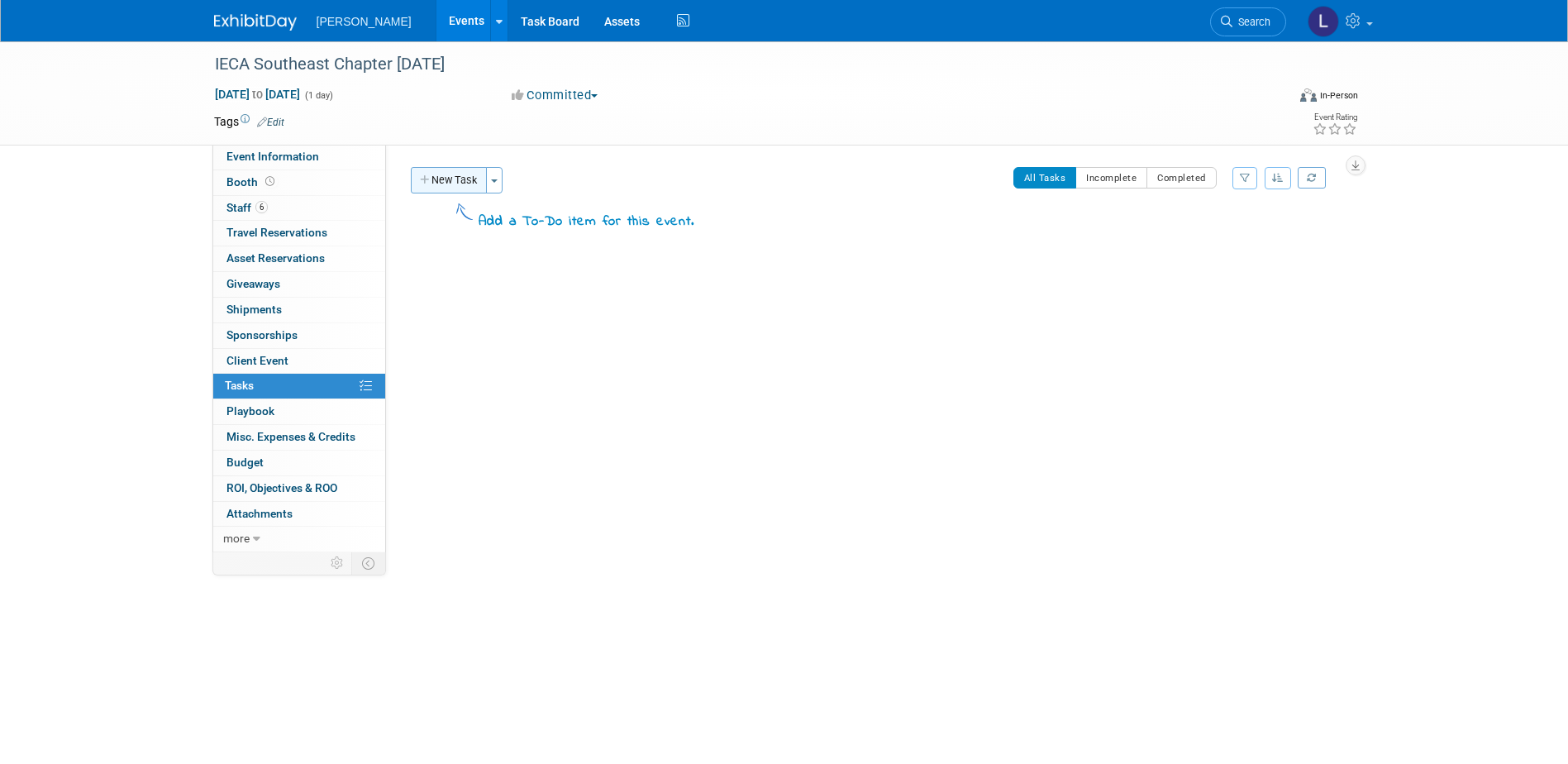
click at [455, 184] on div "New Task Toggle Dropdown Create a new task for this event Copy tasks from anoth…" at bounding box center [870, 205] width 944 height 77
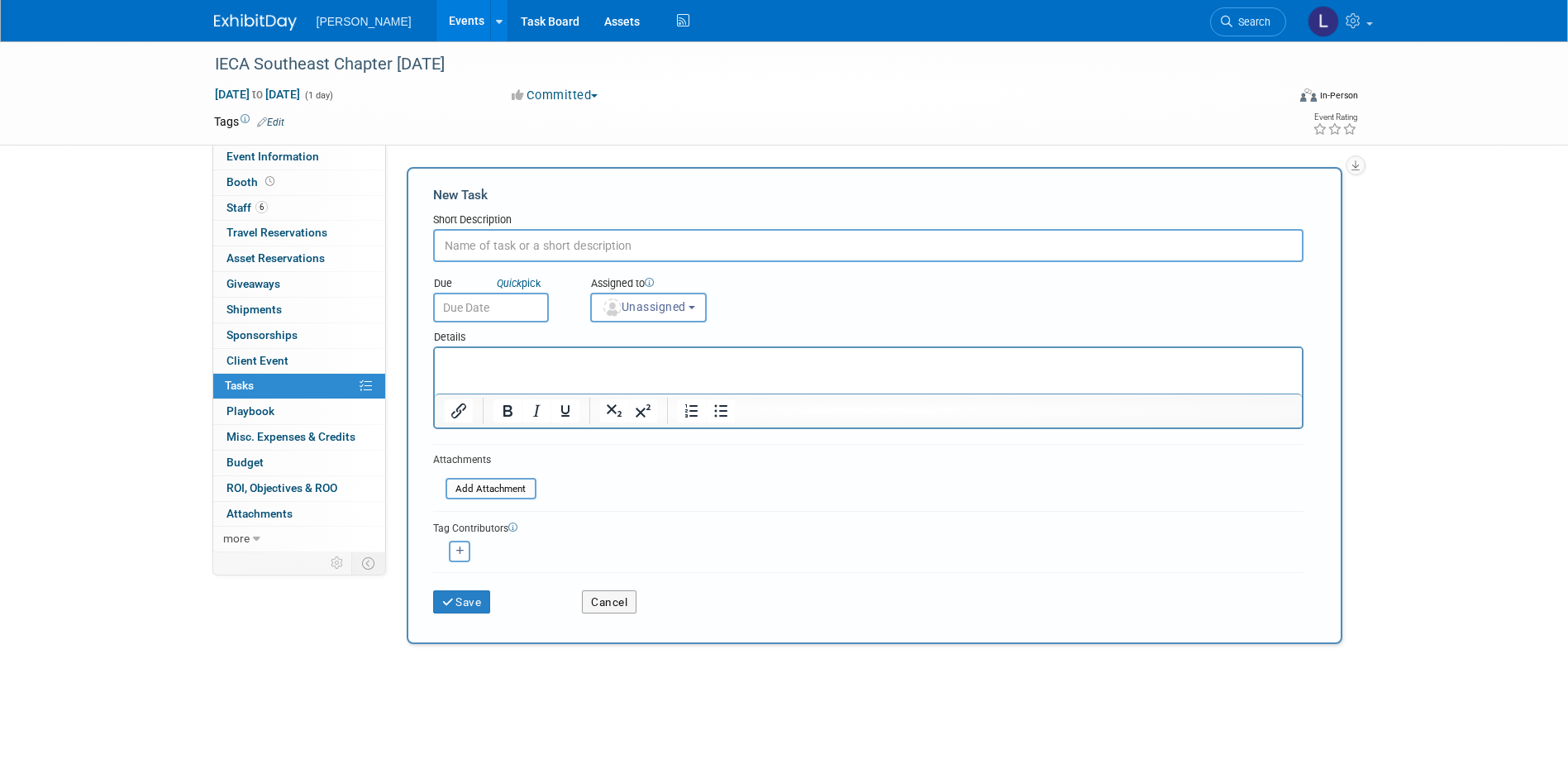
click at [505, 246] on input "text" at bounding box center [867, 246] width 870 height 34
type input "Register attendees ASAP"
click at [649, 309] on span "Unassigned" at bounding box center [644, 306] width 85 height 13
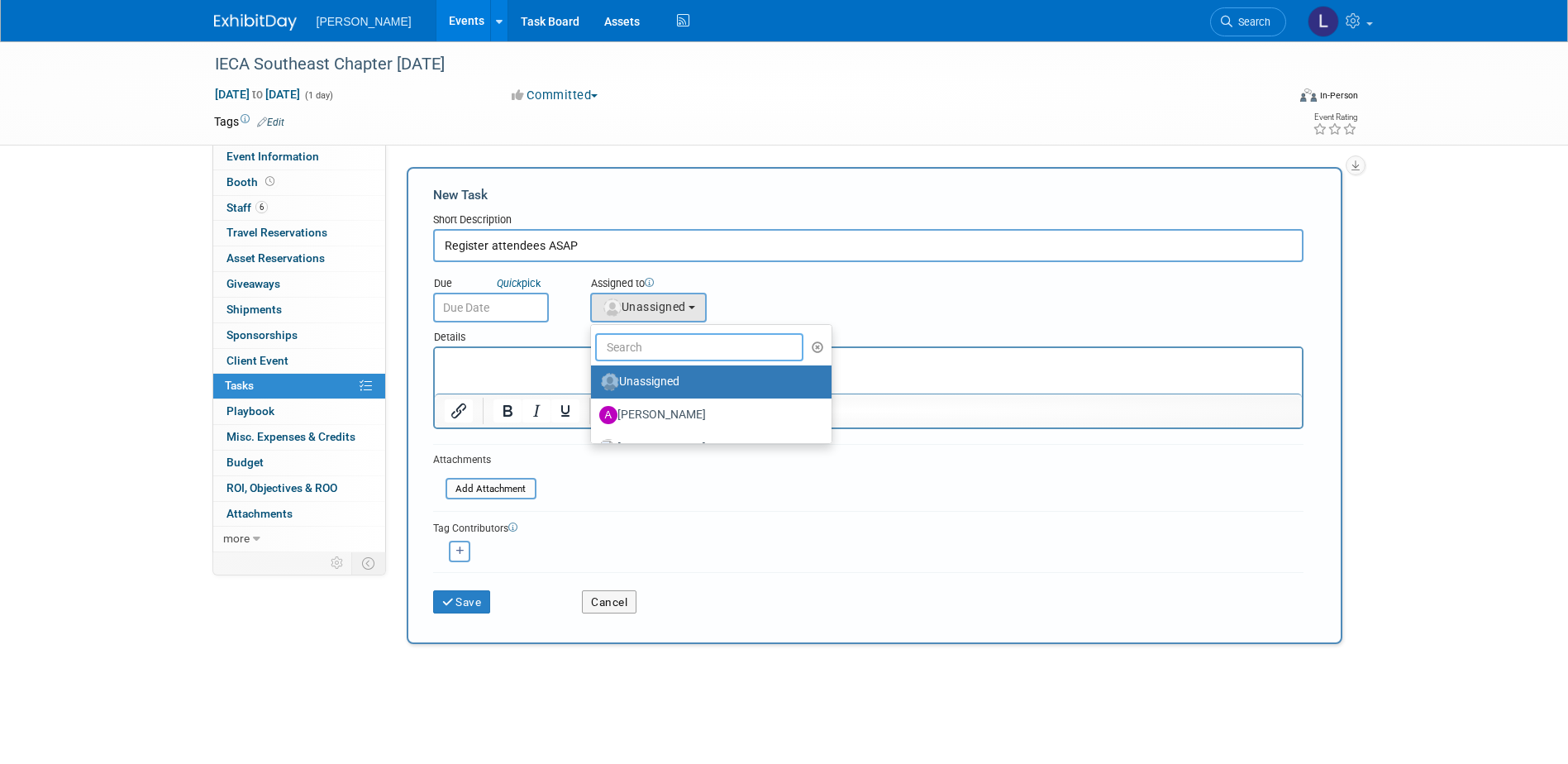
click at [632, 345] on input "text" at bounding box center [699, 347] width 209 height 28
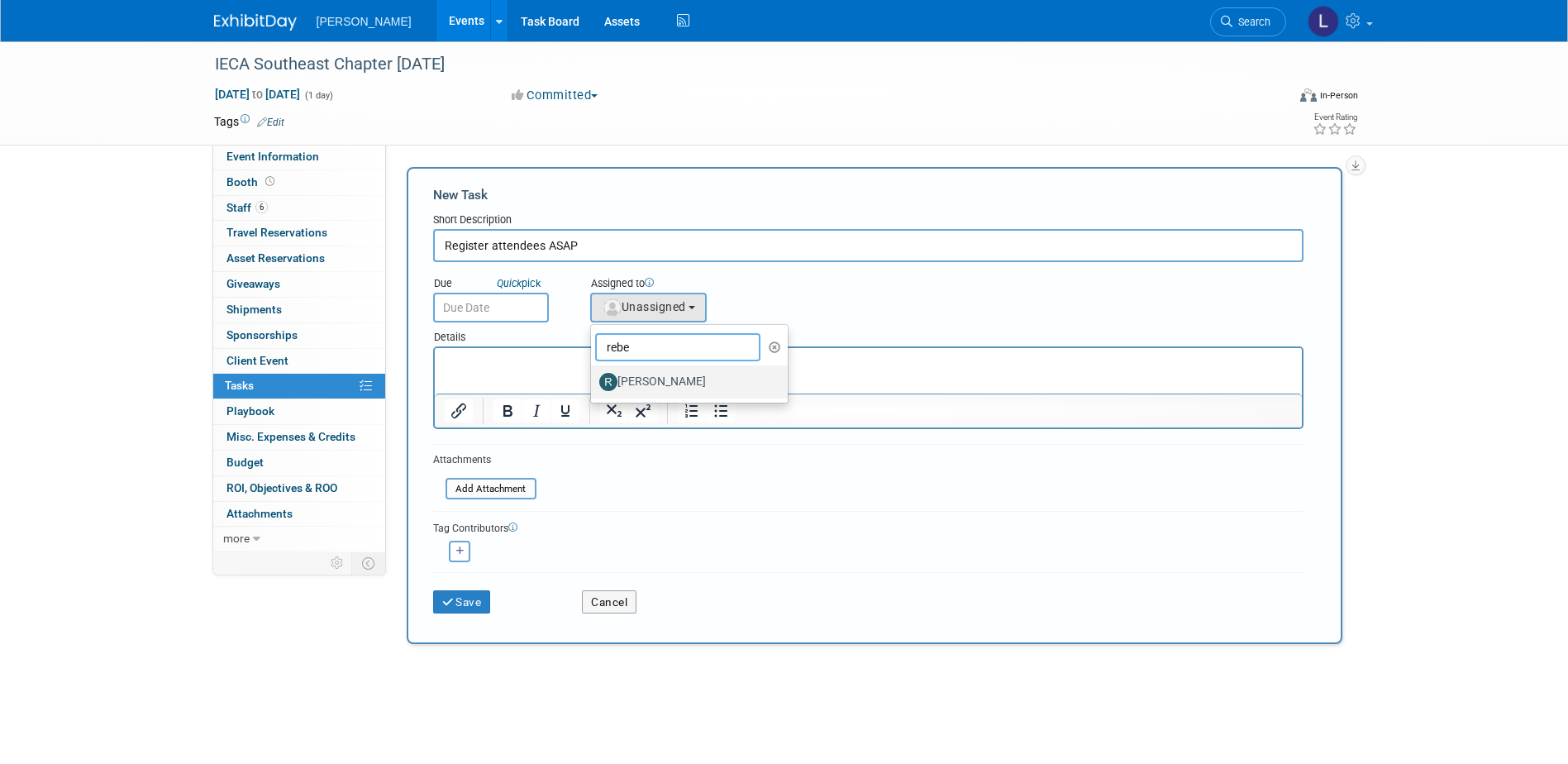
type input "rebe"
click at [650, 391] on label "[PERSON_NAME]" at bounding box center [686, 382] width 173 height 26
click at [594, 385] on input "[PERSON_NAME]" at bounding box center [588, 380] width 11 height 11
select select "844a177d-a181-44ff-a72a-5731d68e4351"
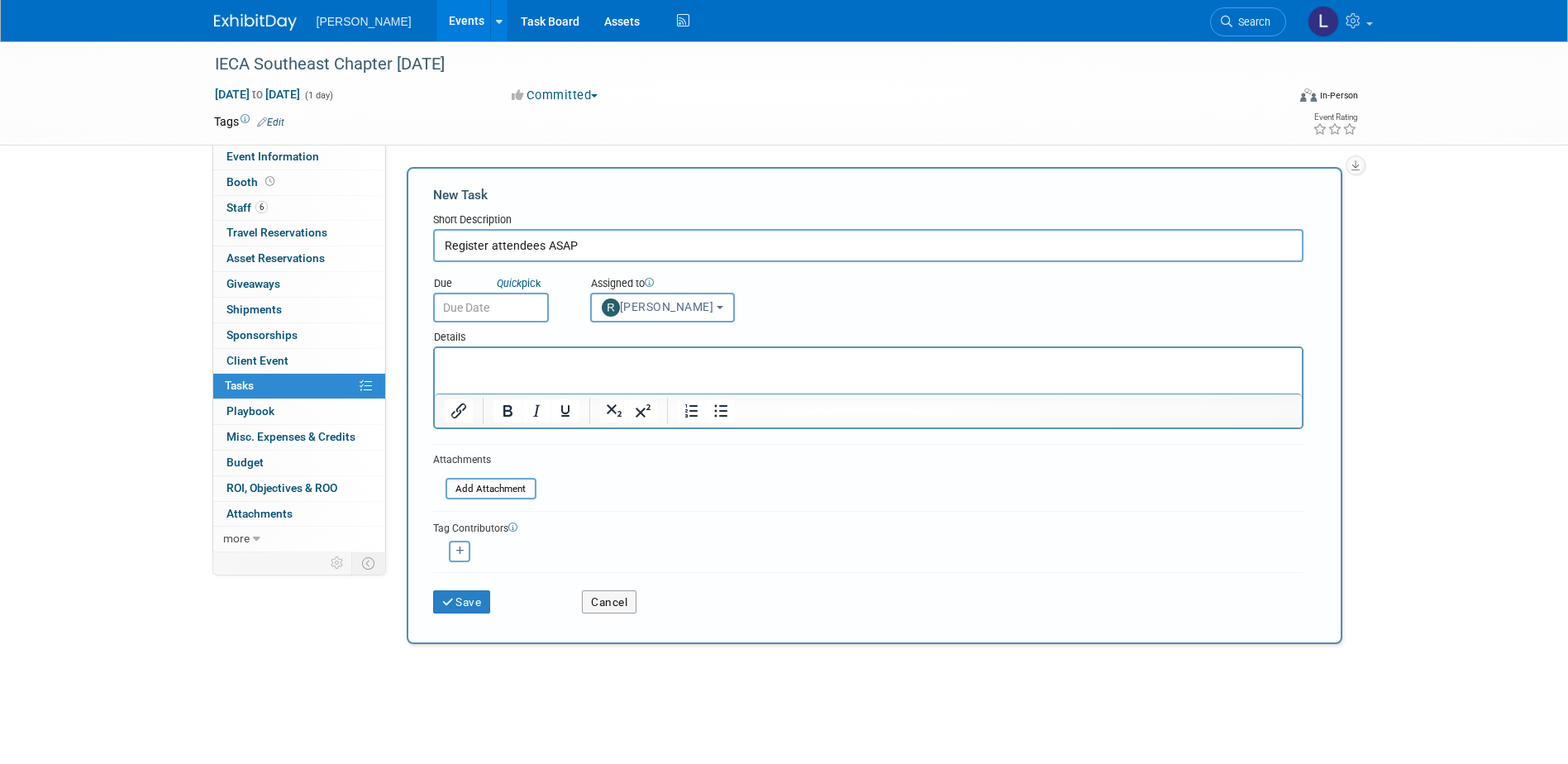
click at [513, 323] on div "Details" at bounding box center [867, 334] width 870 height 24
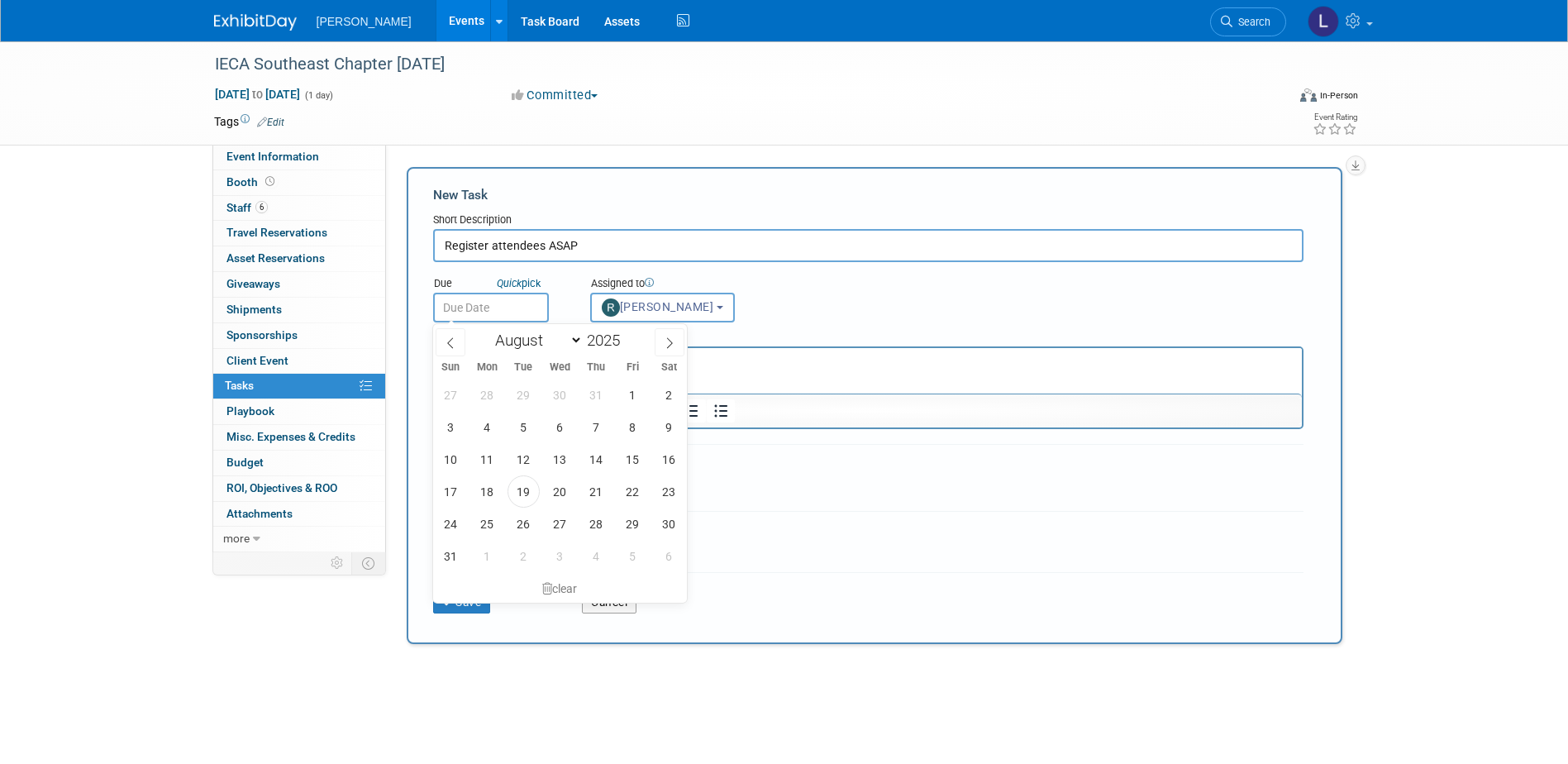
click at [504, 307] on input "text" at bounding box center [490, 307] width 115 height 30
click at [531, 465] on span "19" at bounding box center [523, 491] width 33 height 33
type input "Aug 19, 2025"
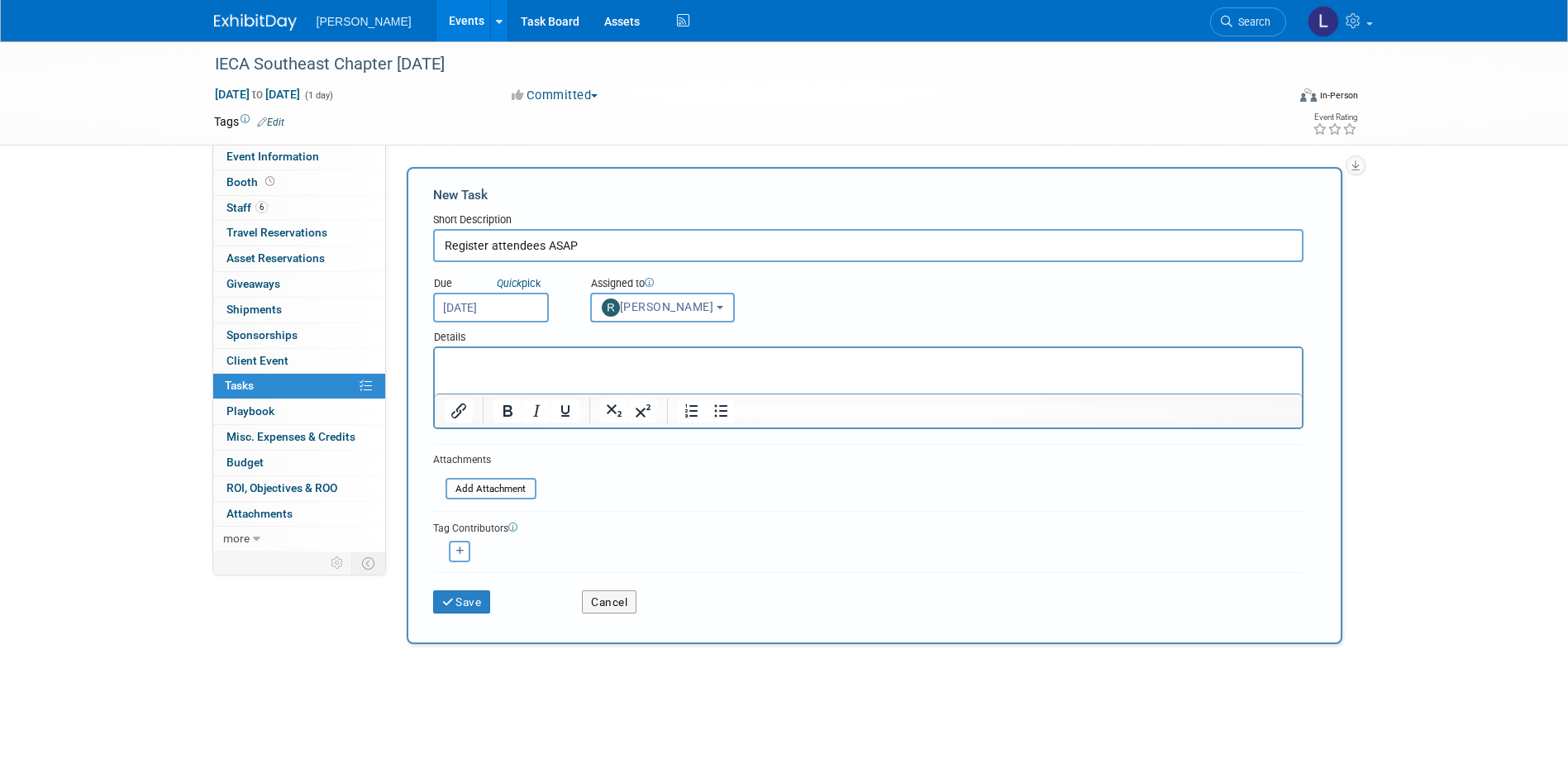
click at [462, 465] on button "button" at bounding box center [459, 551] width 21 height 21
select select
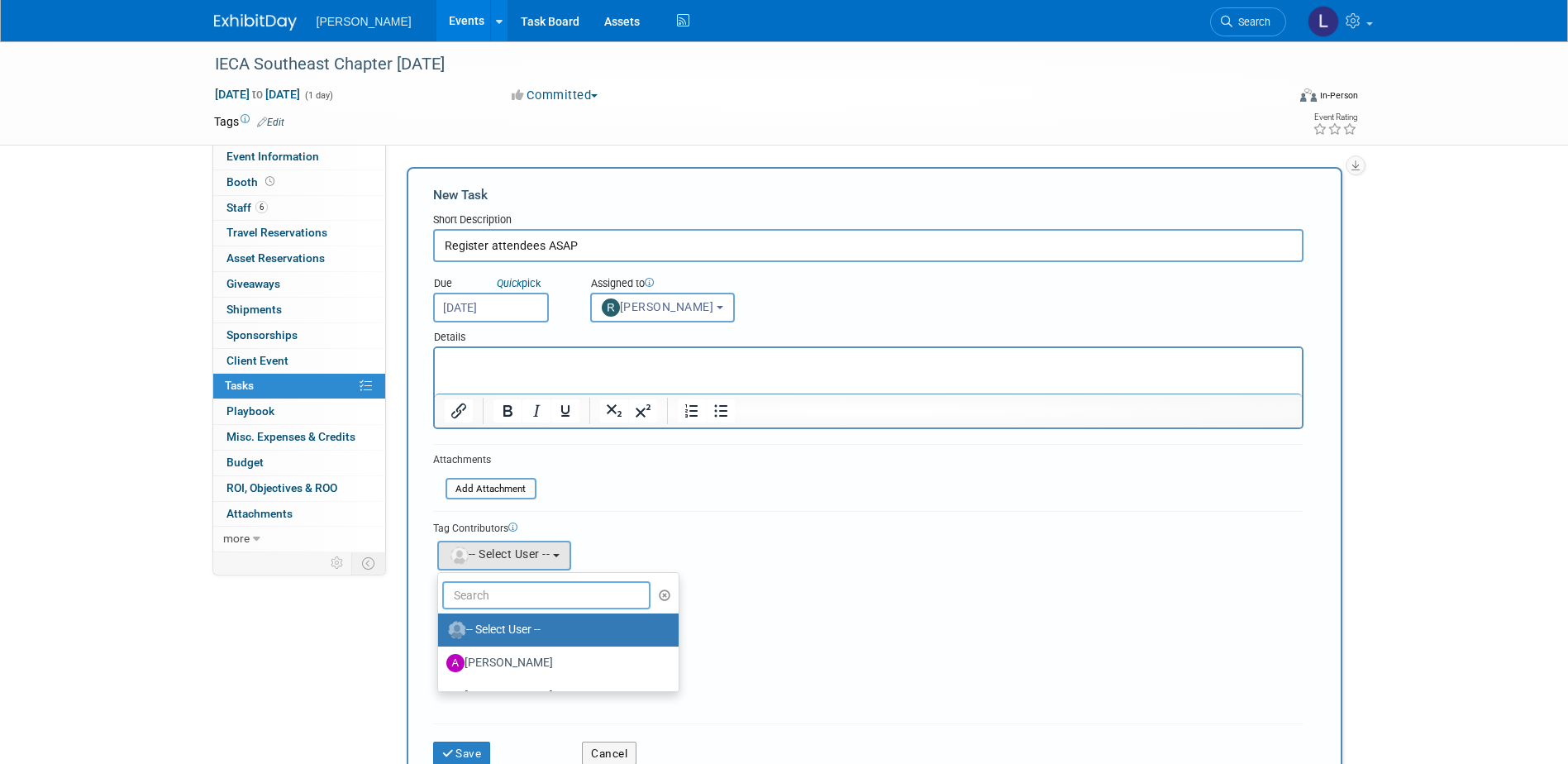
click at [490, 465] on input "text" at bounding box center [546, 595] width 209 height 28
type input "me"
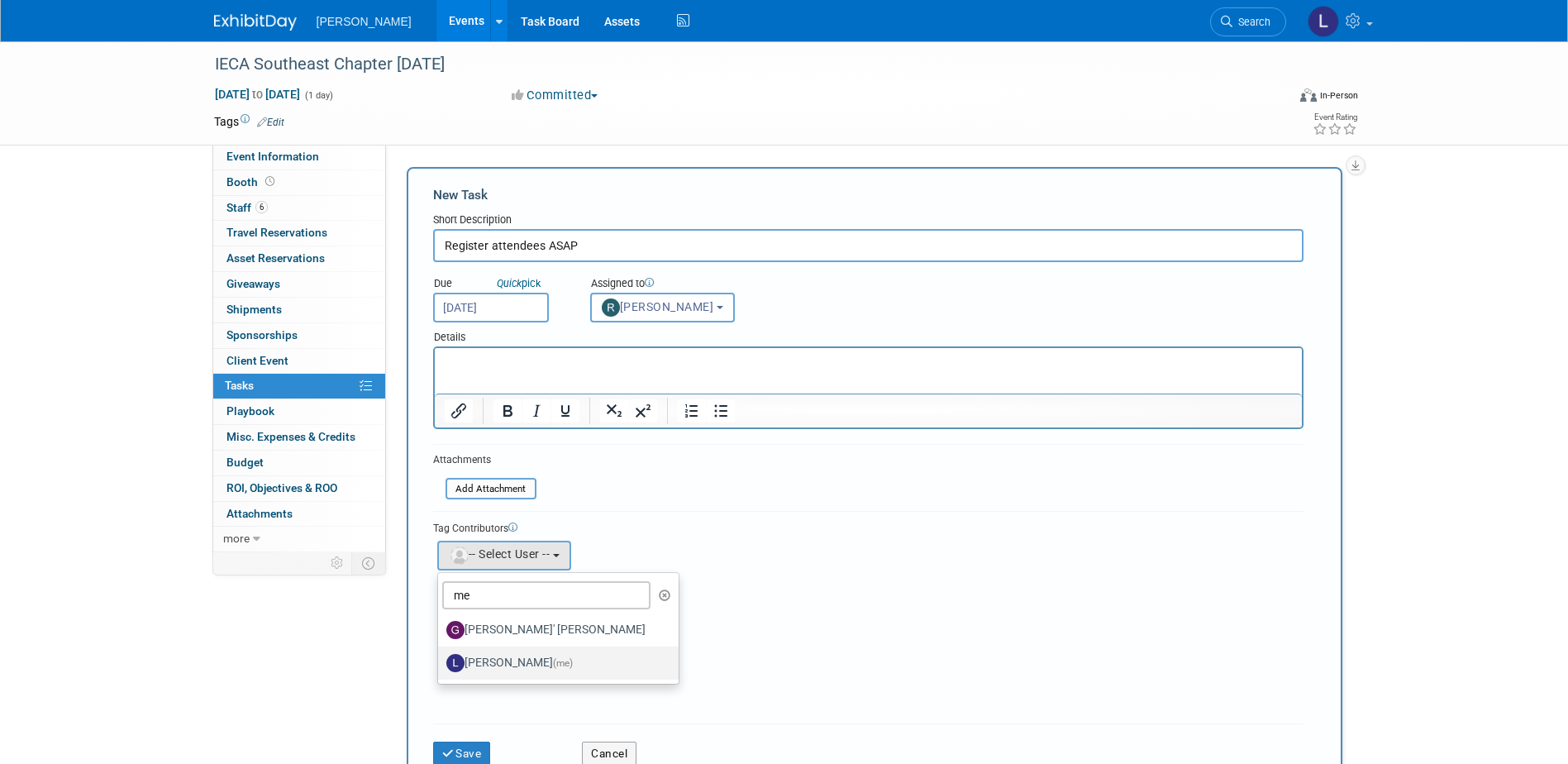
click at [476, 465] on label "Lindsey Wolanczyk (me)" at bounding box center [555, 663] width 216 height 26
click at [440, 465] on input "Lindsey Wolanczyk (me)" at bounding box center [436, 661] width 11 height 11
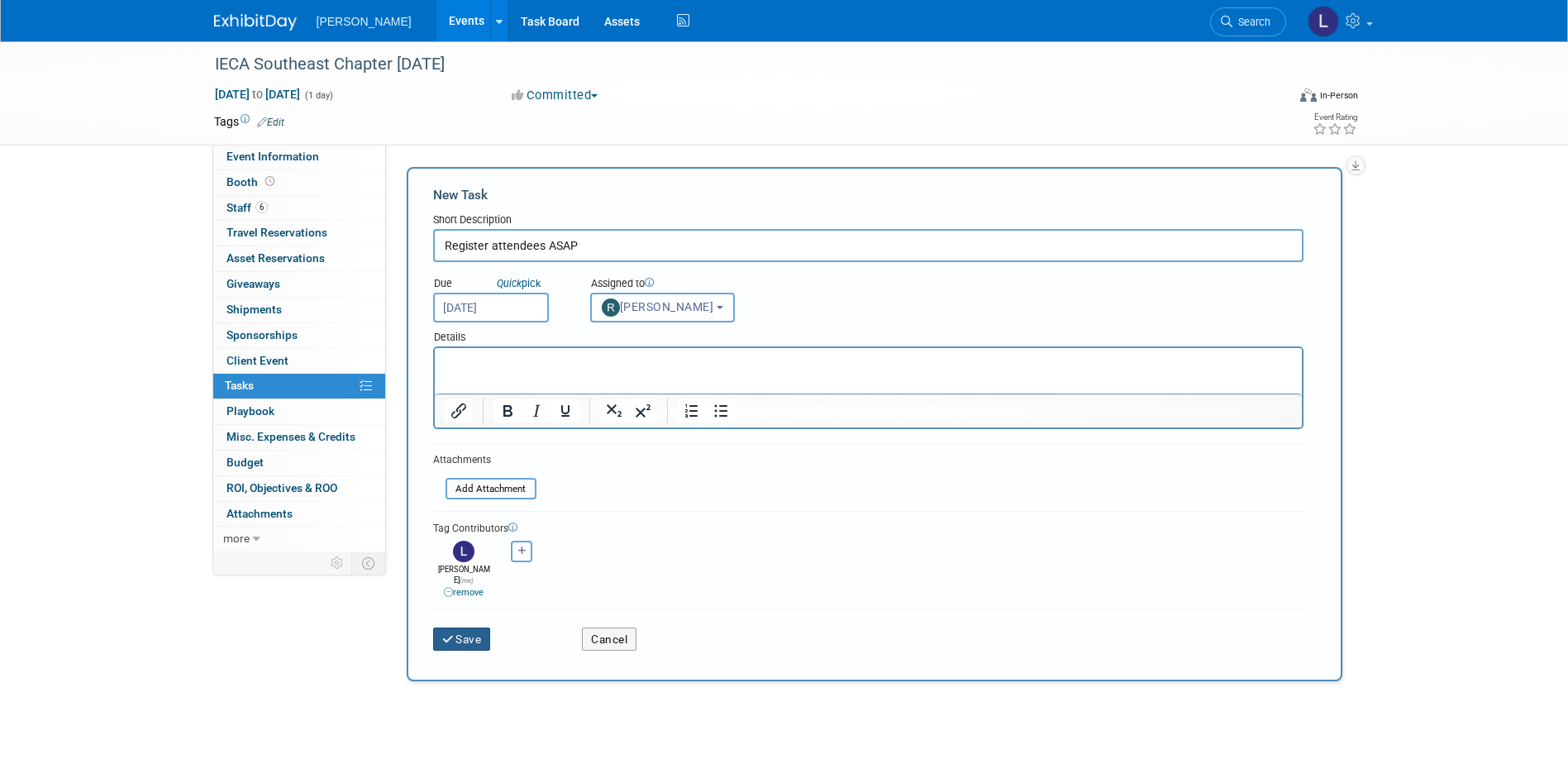
click at [456, 465] on button "Save" at bounding box center [462, 638] width 58 height 23
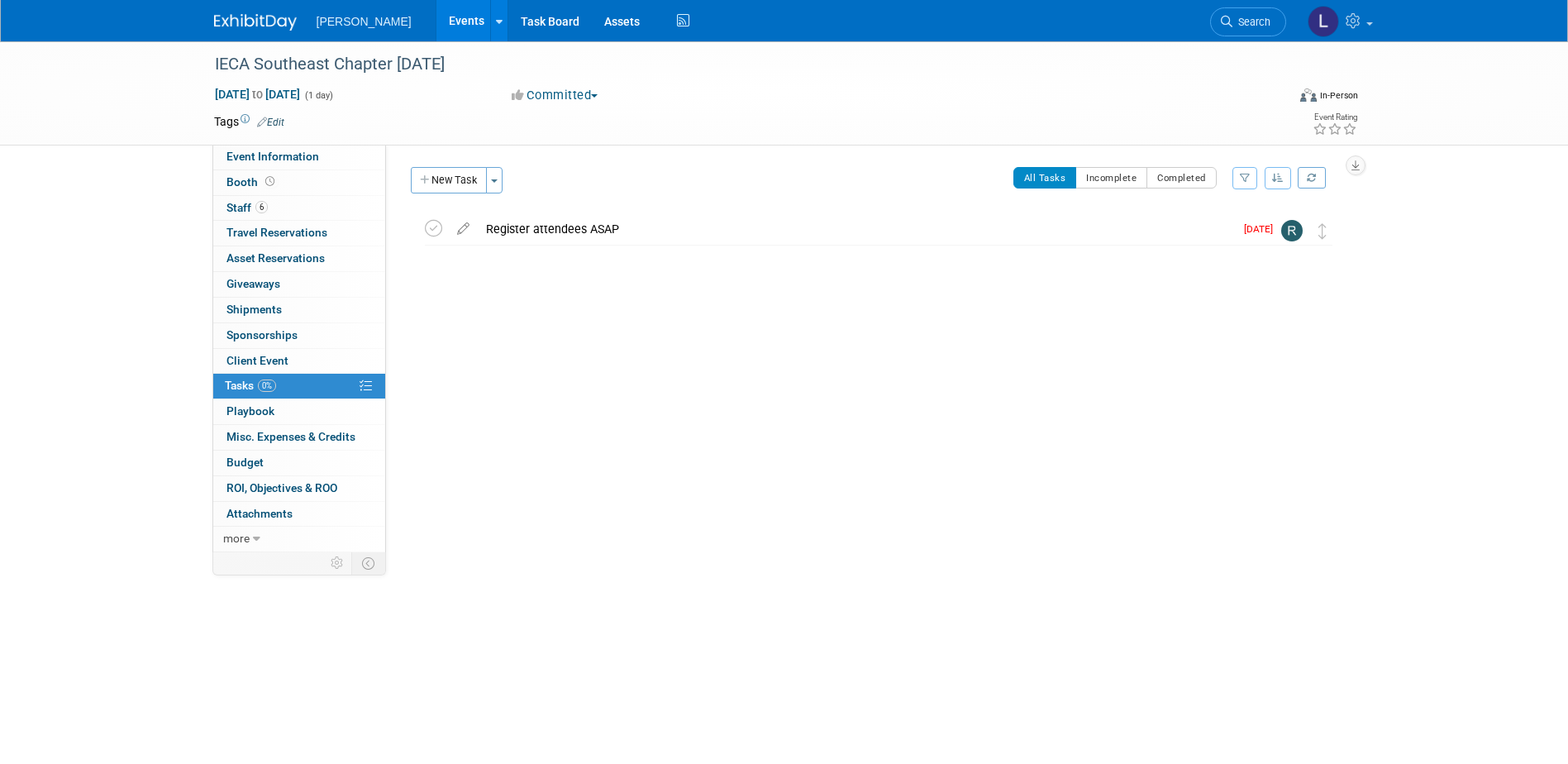
click at [436, 9] on link "Events" at bounding box center [466, 20] width 60 height 41
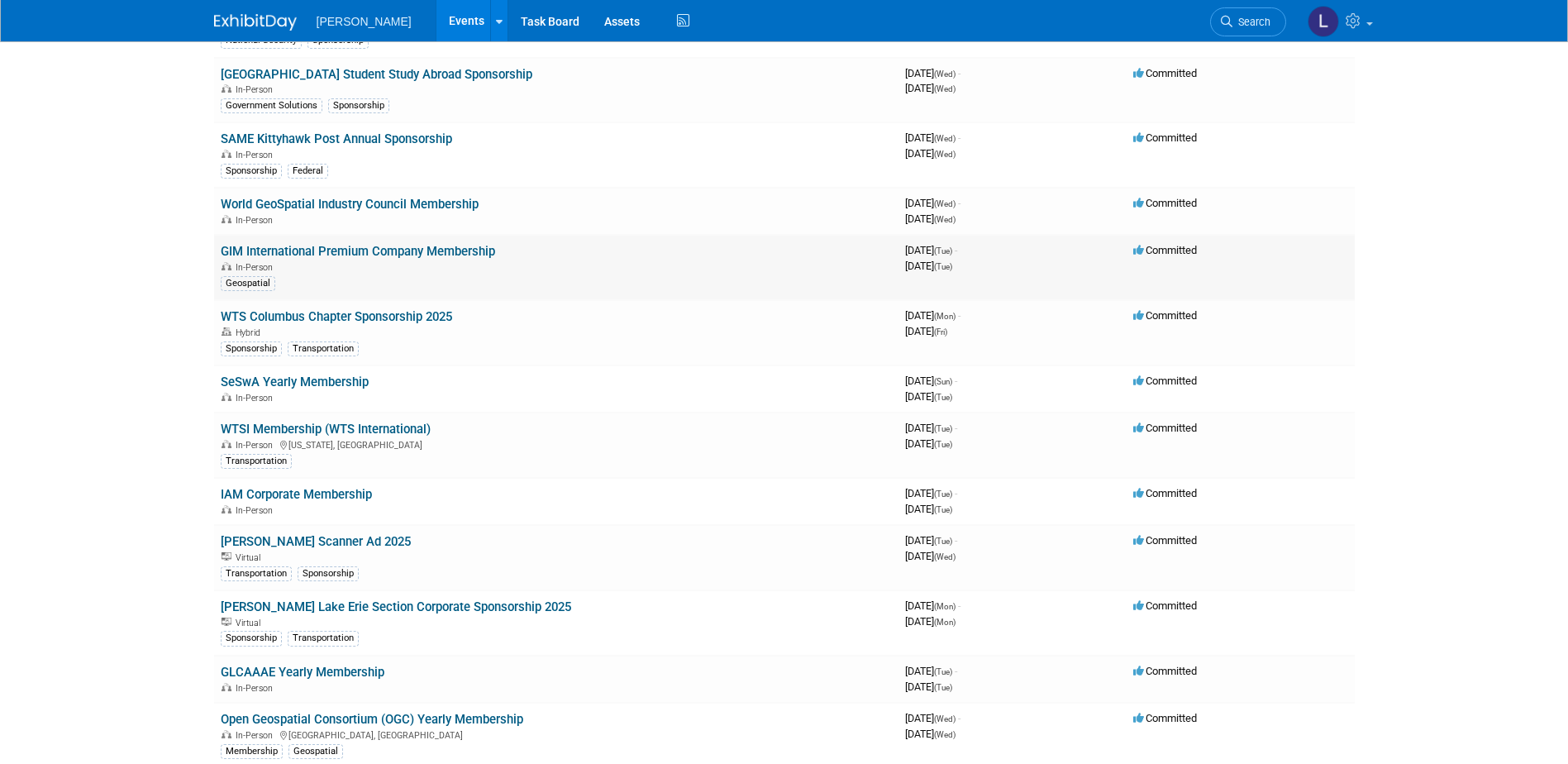
scroll to position [8362, 0]
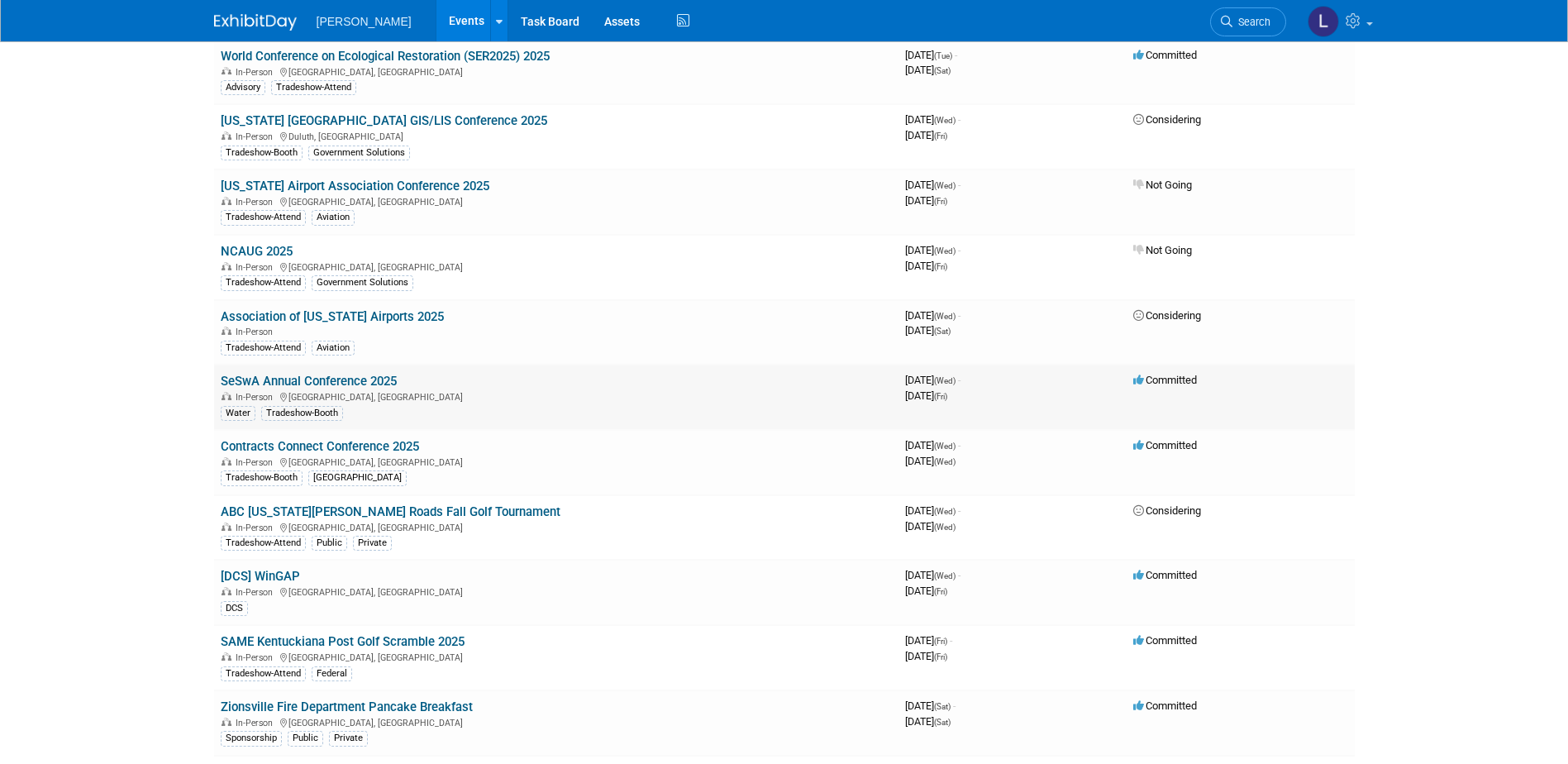
click at [376, 381] on link "SeSwA Annual Conference 2025" at bounding box center [308, 381] width 176 height 15
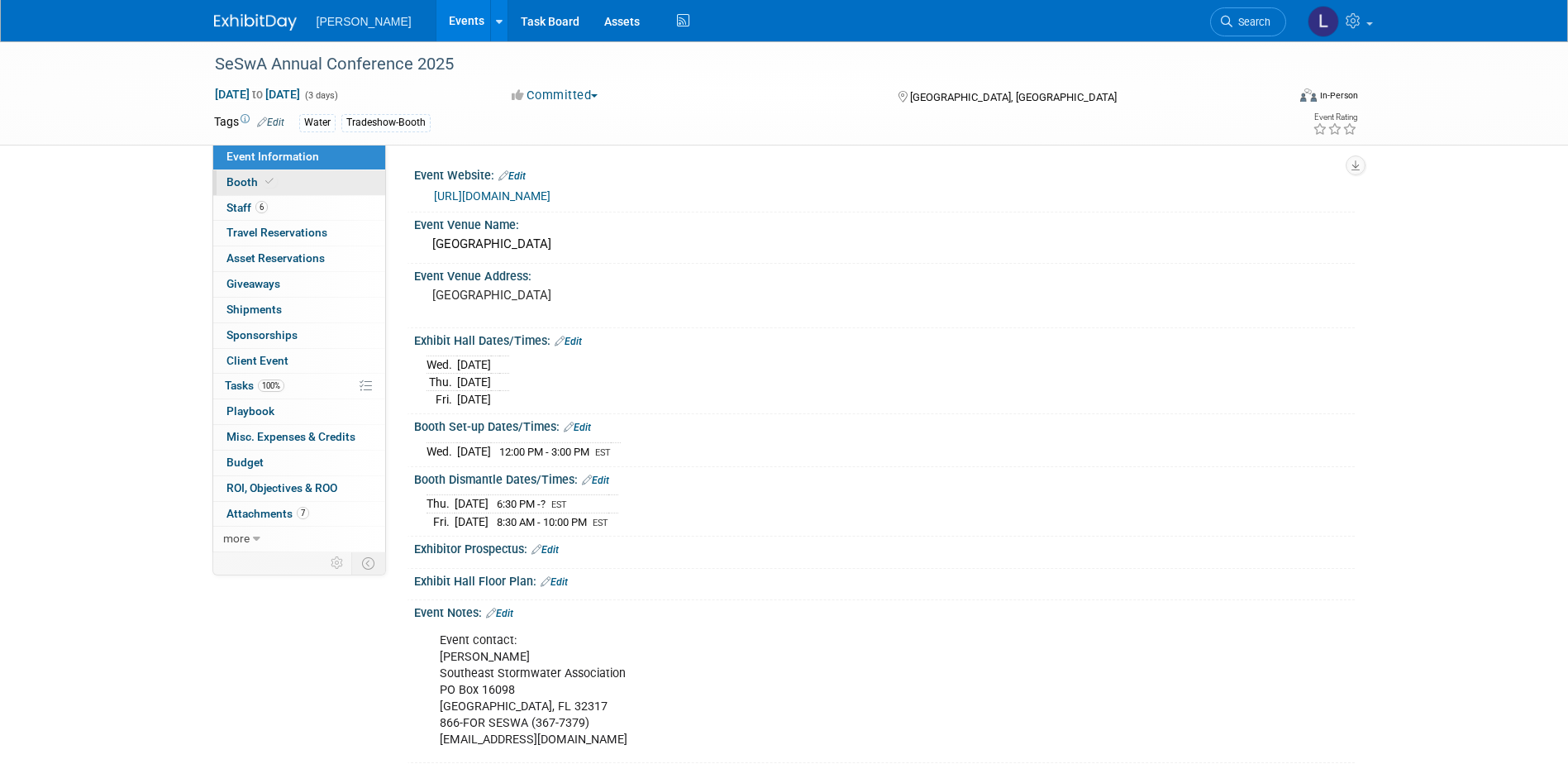
click at [293, 188] on link "Booth" at bounding box center [299, 182] width 172 height 25
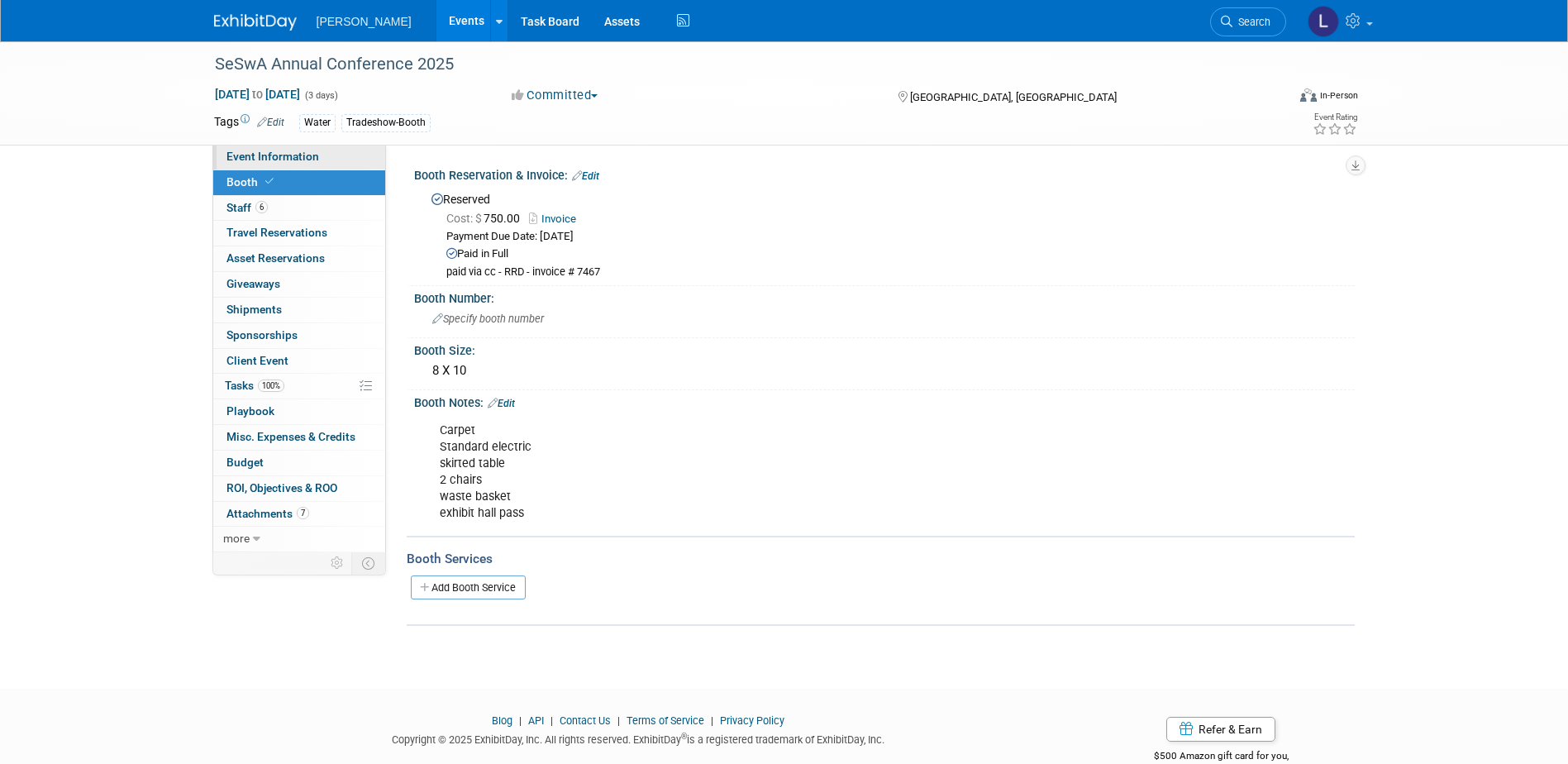
click at [309, 154] on span "Event Information" at bounding box center [272, 156] width 92 height 13
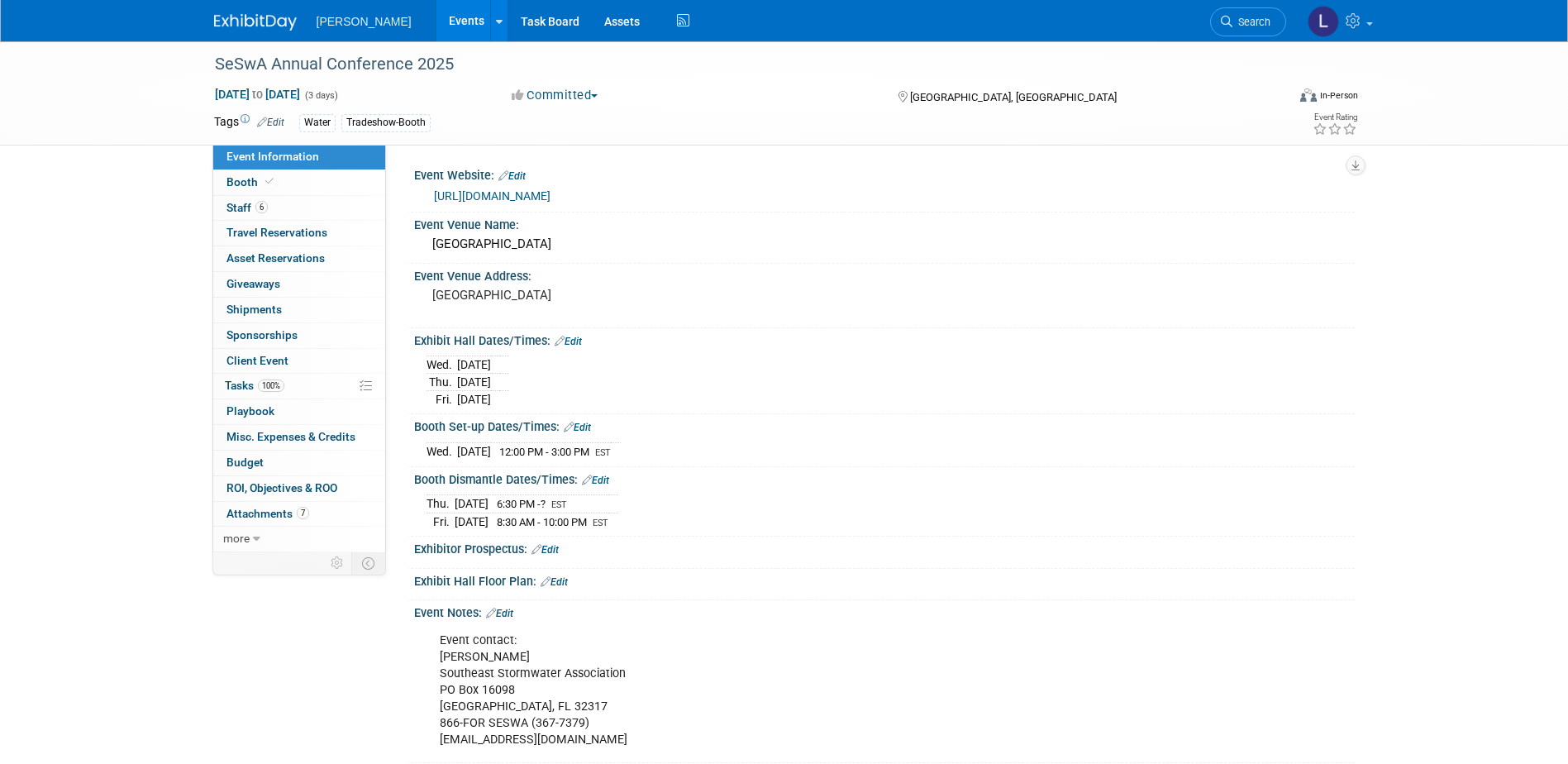
click at [497, 194] on link "[URL][DOMAIN_NAME]" at bounding box center [491, 195] width 116 height 13
click at [287, 388] on link "100% Tasks 100%" at bounding box center [299, 385] width 172 height 25
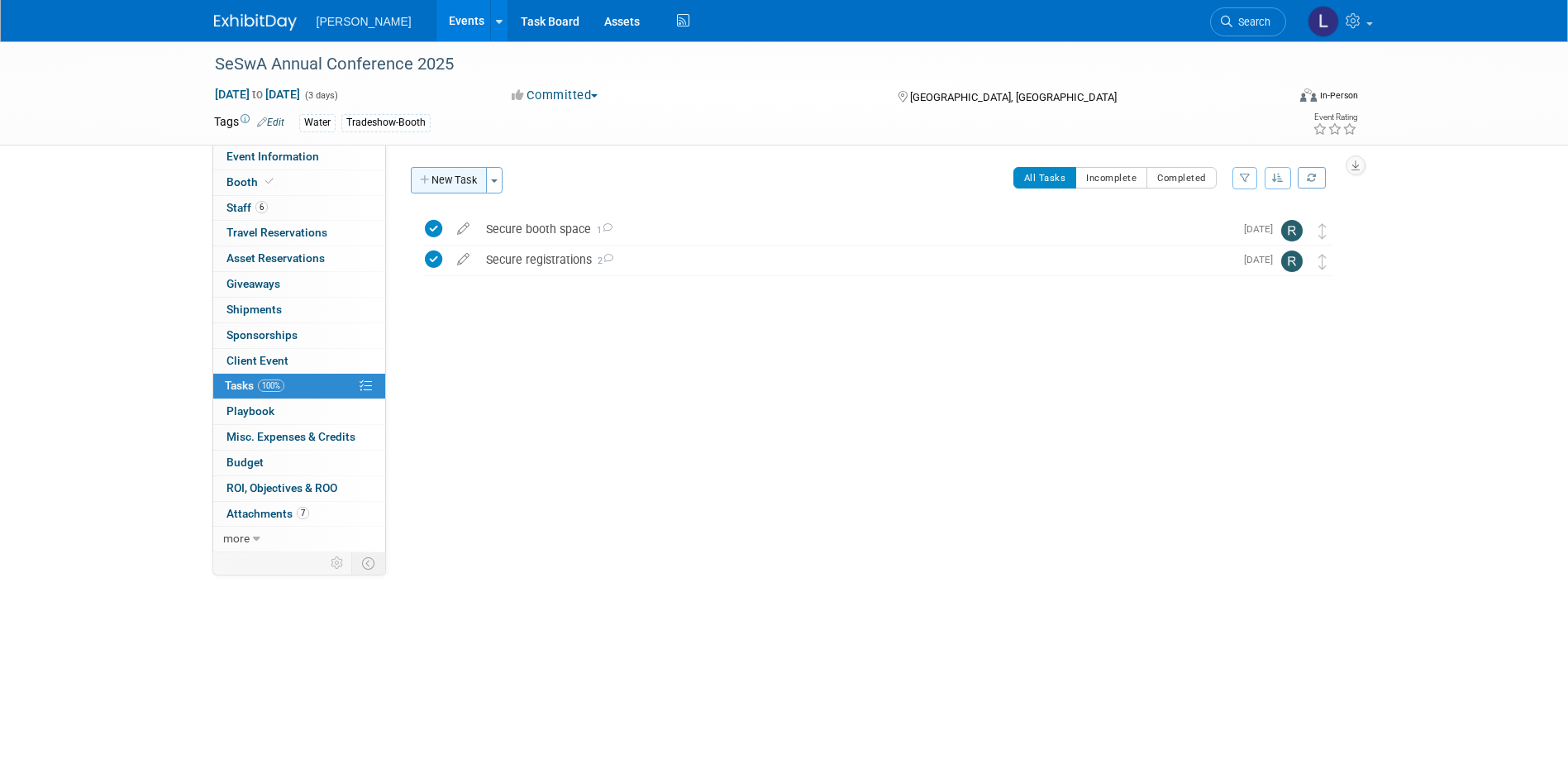
click at [443, 184] on button "New Task" at bounding box center [449, 180] width 76 height 26
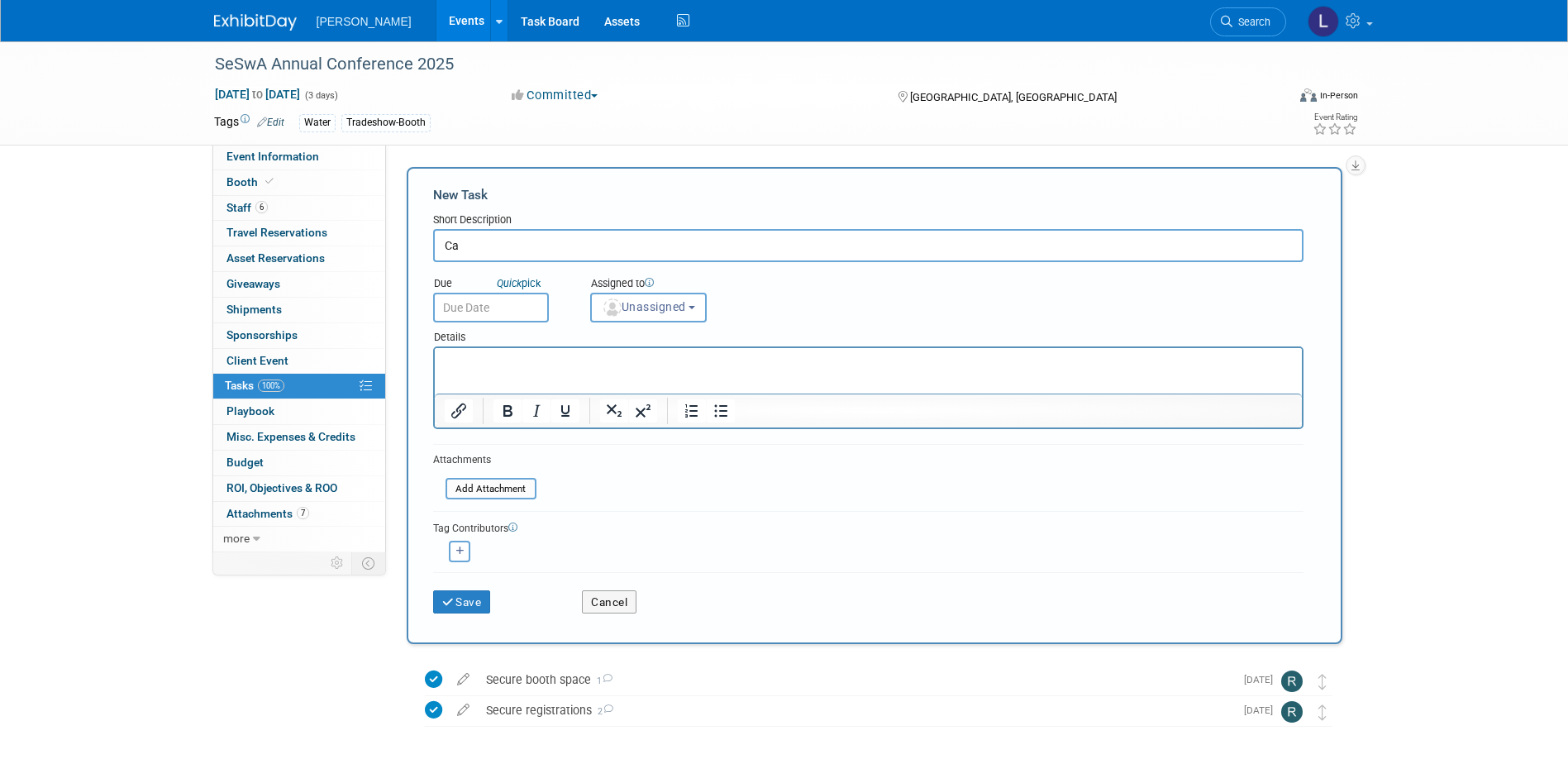
type input "C"
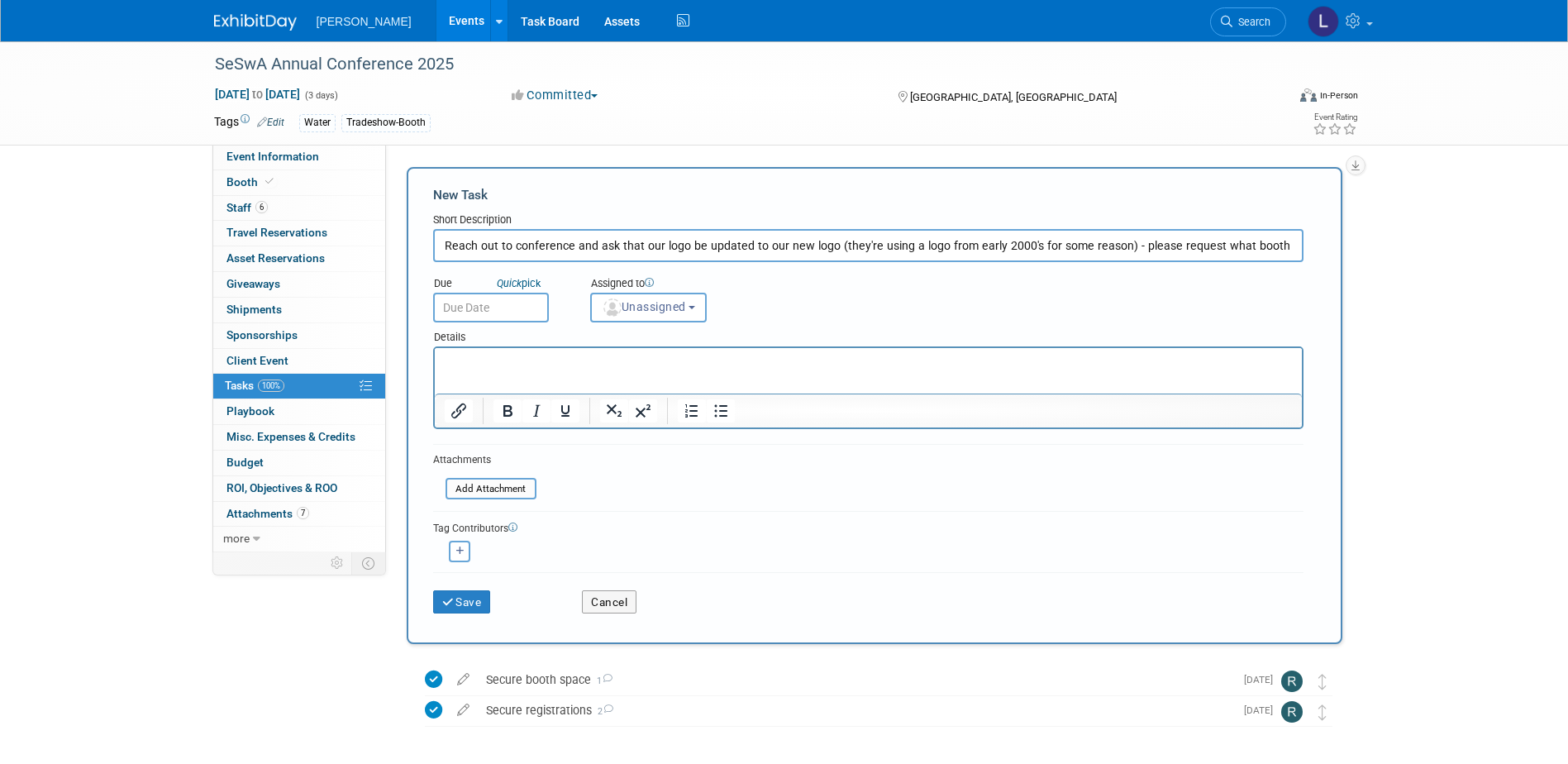
drag, startPoint x: 564, startPoint y: 244, endPoint x: 132, endPoint y: 216, distance: 432.9
click at [132, 216] on div "SeSwA Annual Conference 2025 [DATE] to [DATE] (3 days) [DATE] to [DATE] Committ…" at bounding box center [784, 442] width 1568 height 802
click at [405, 238] on div "New Task Toggle Dropdown Create a new task for this event Copy tasks from anoth…" at bounding box center [870, 405] width 944 height 476
click at [454, 243] on input "Reach out to conference and ask that our logo be updated to our new logo (they'…" at bounding box center [867, 246] width 870 height 34
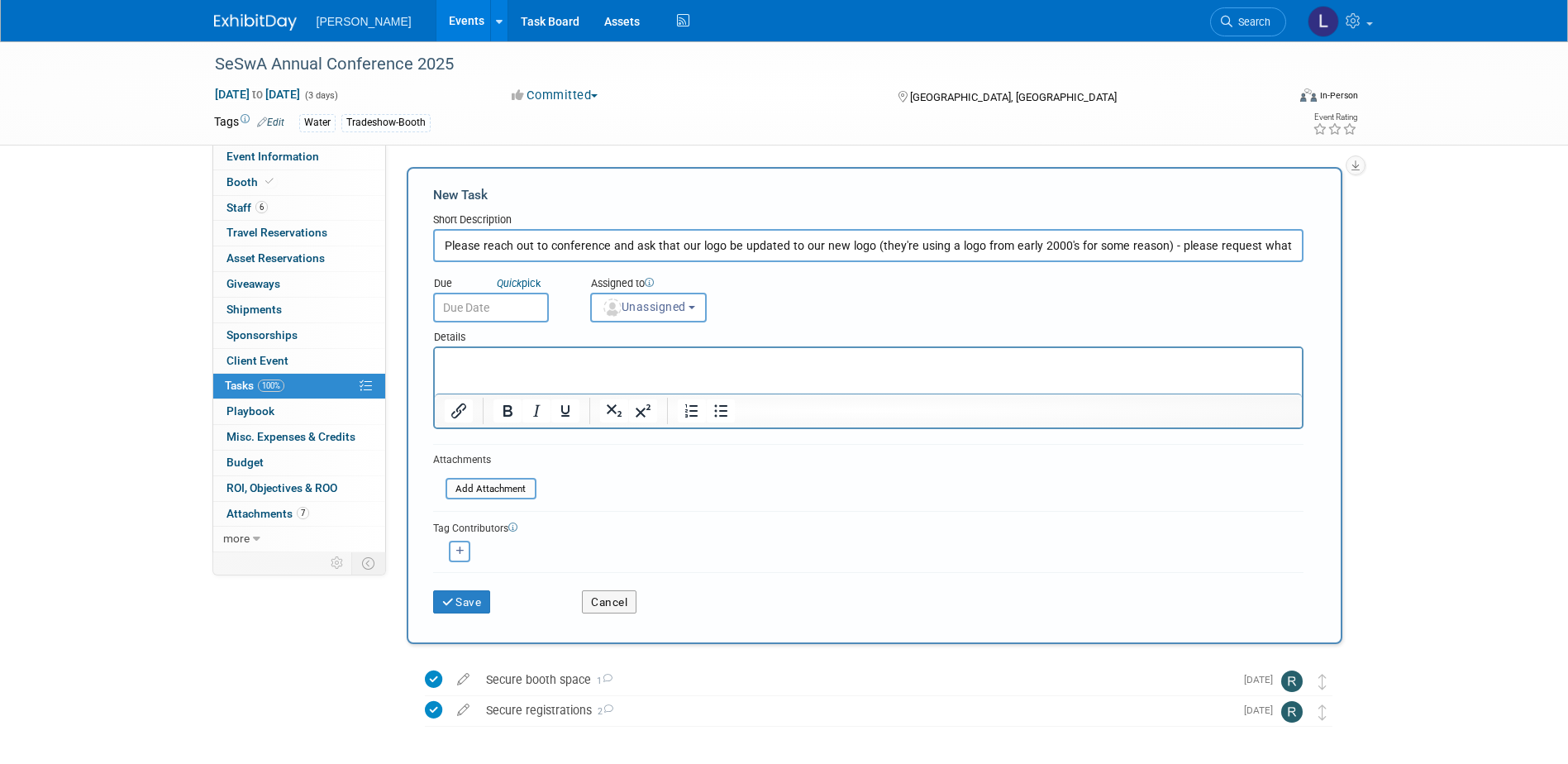
type input "Please reach out to conference and ask that our logo be updated to our new logo…"
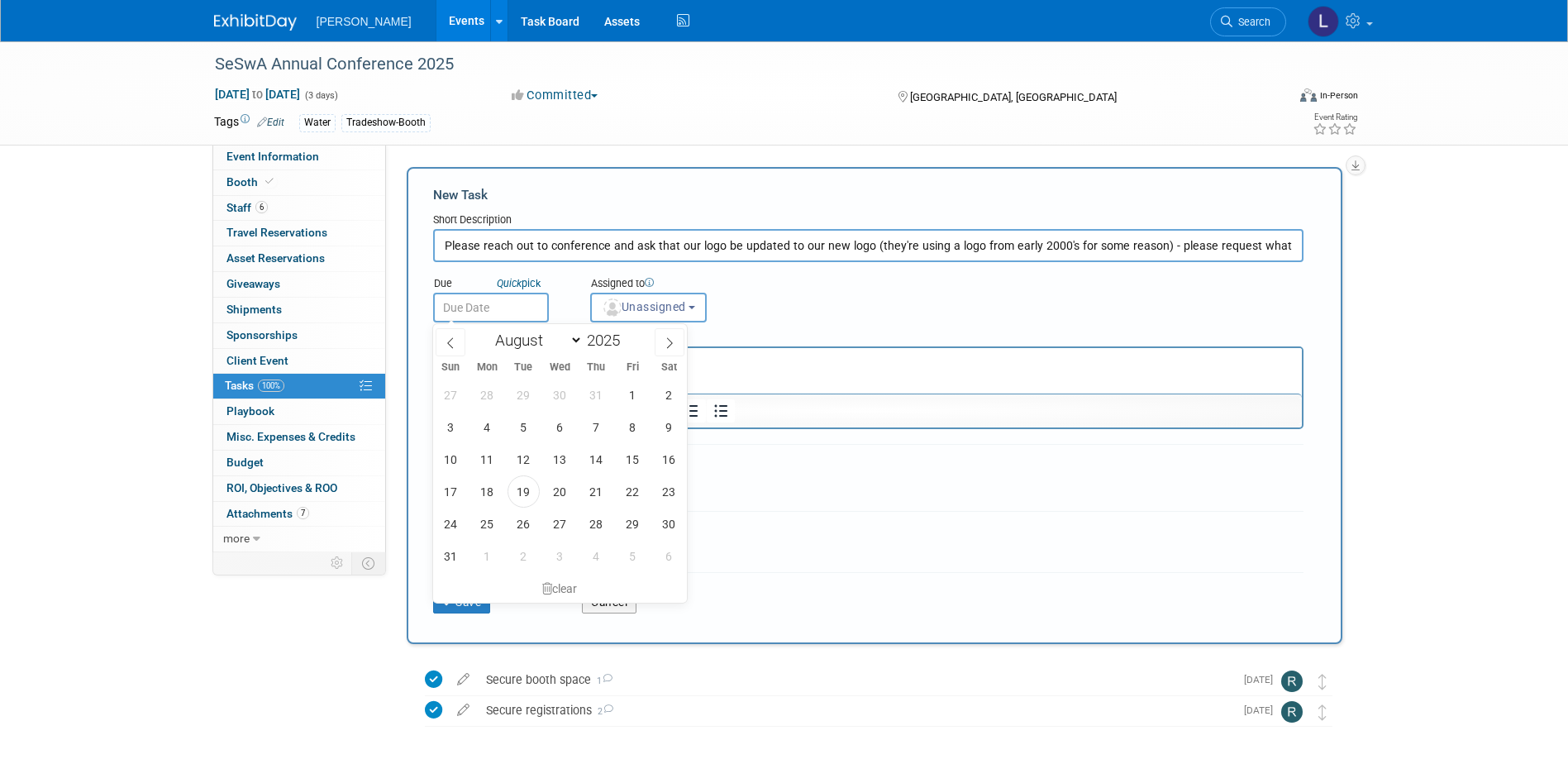
click at [499, 313] on input "text" at bounding box center [490, 307] width 115 height 30
